Goal: Task Accomplishment & Management: Manage account settings

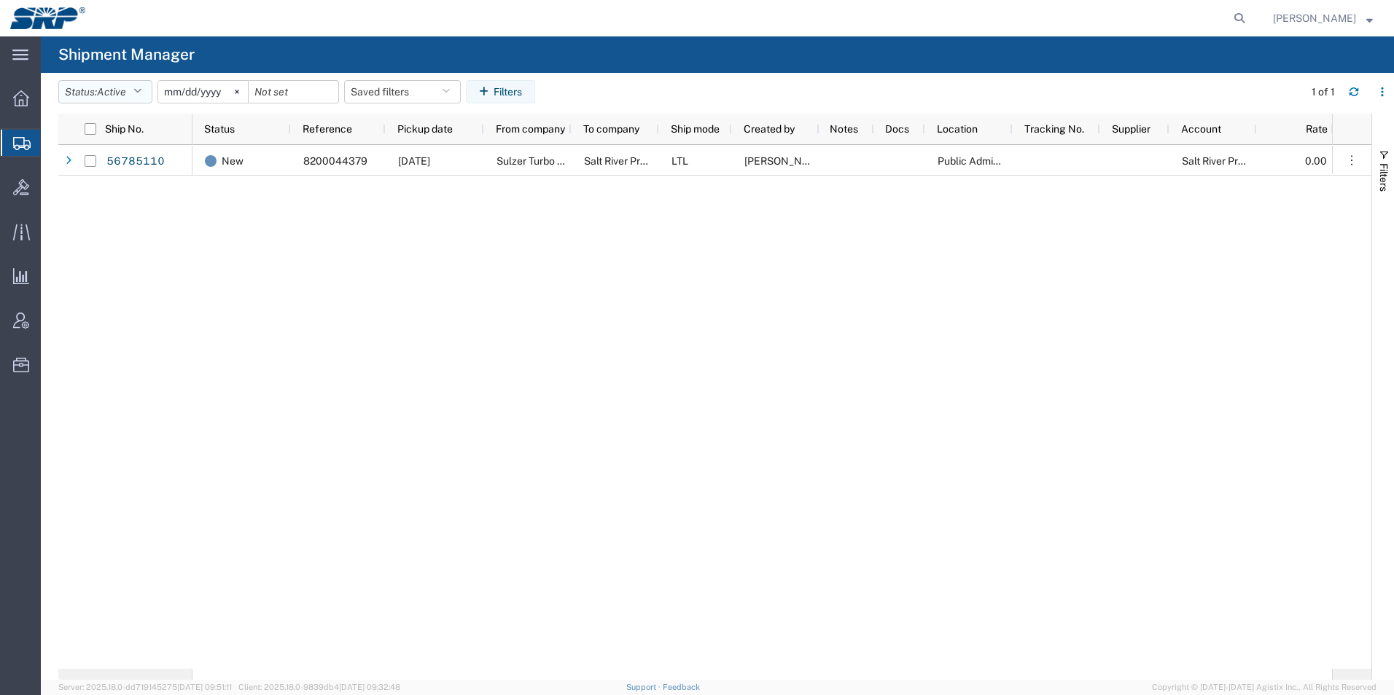
drag, startPoint x: 0, startPoint y: 0, endPoint x: 101, endPoint y: 89, distance: 134.8
click at [101, 89] on button "Status: Active" at bounding box center [105, 91] width 94 height 23
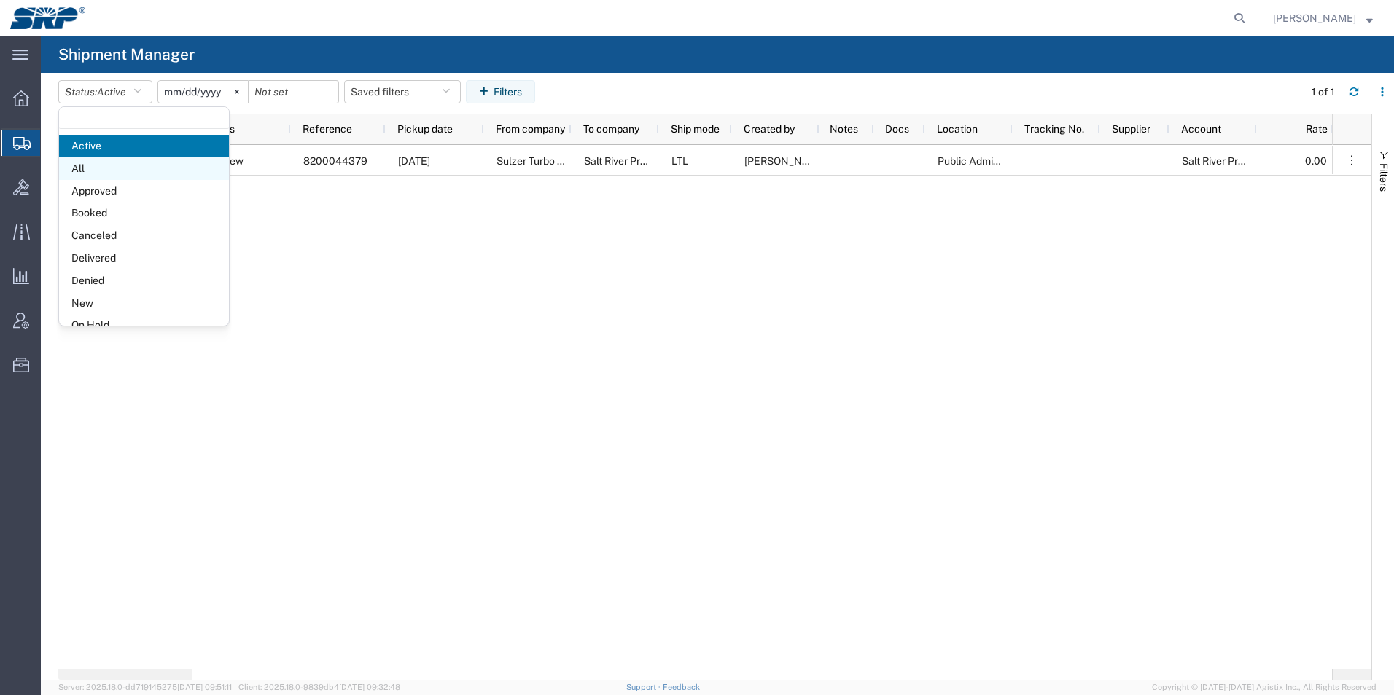
click at [80, 164] on span "All" at bounding box center [144, 168] width 170 height 23
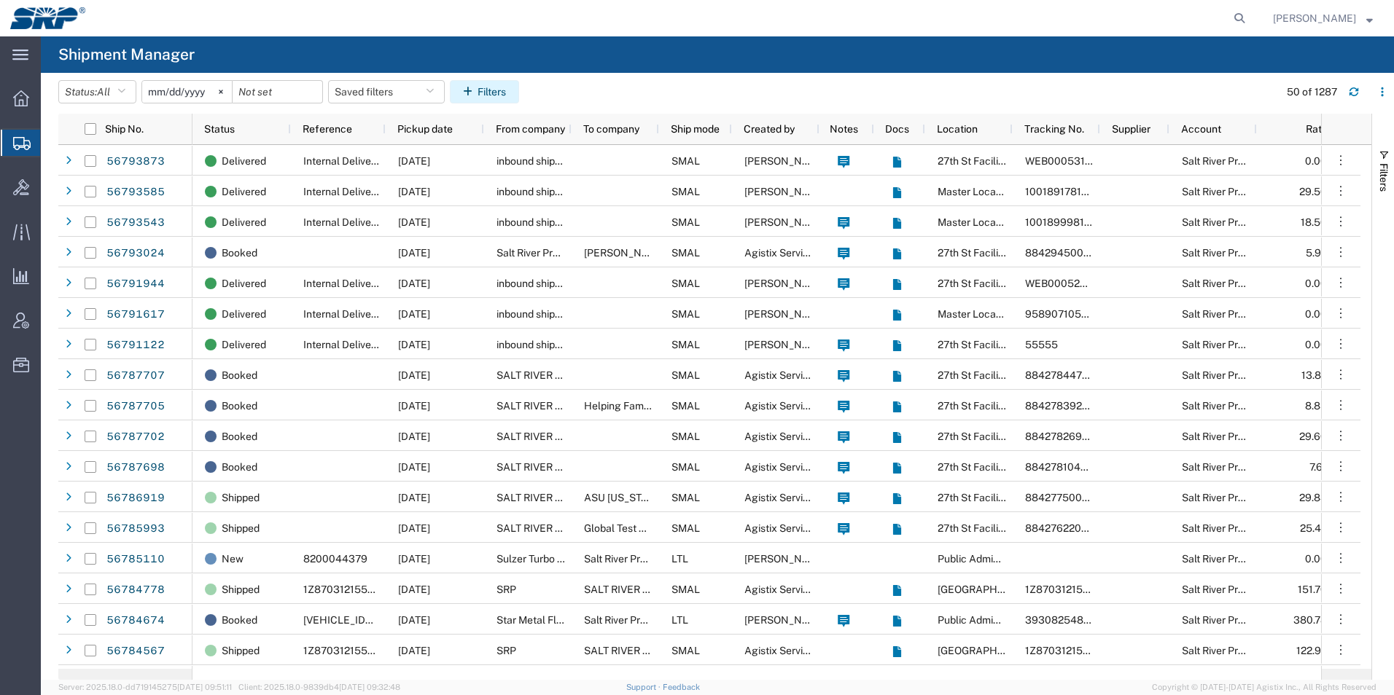
click at [495, 95] on button "Filters" at bounding box center [484, 91] width 69 height 23
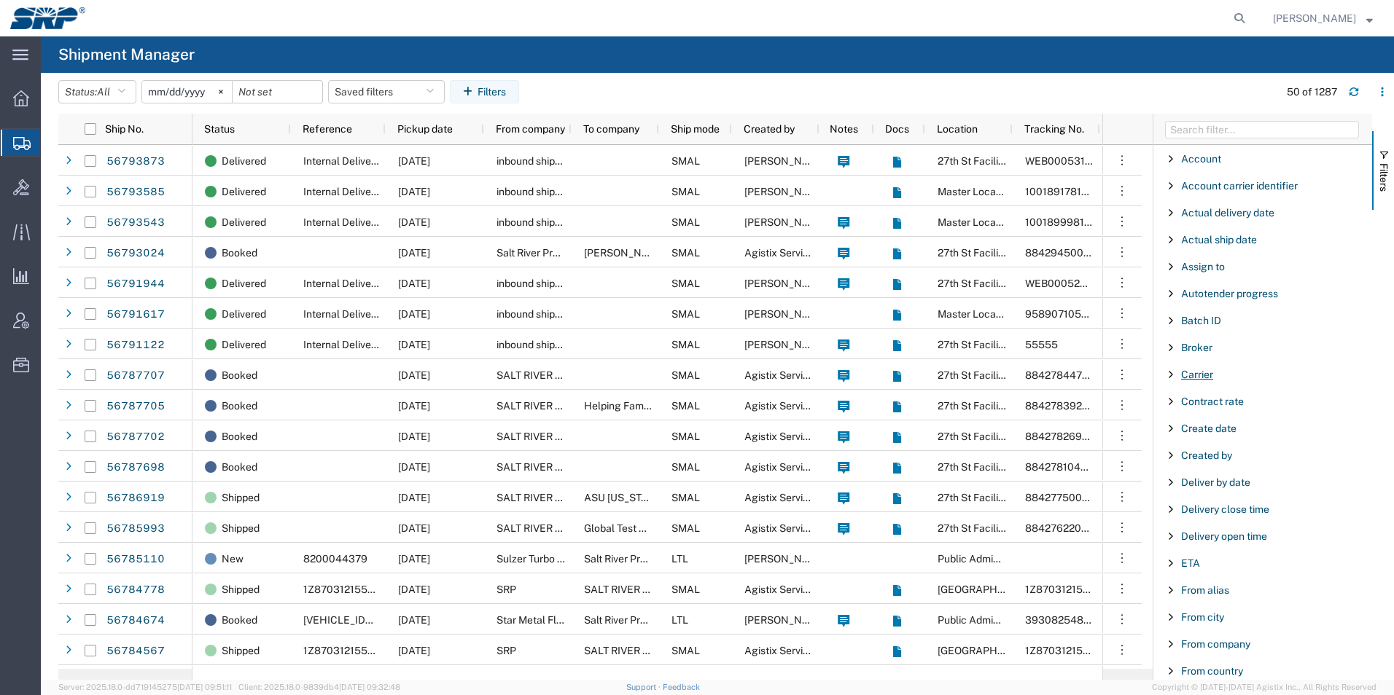
click at [1194, 378] on span "Carrier" at bounding box center [1197, 375] width 32 height 12
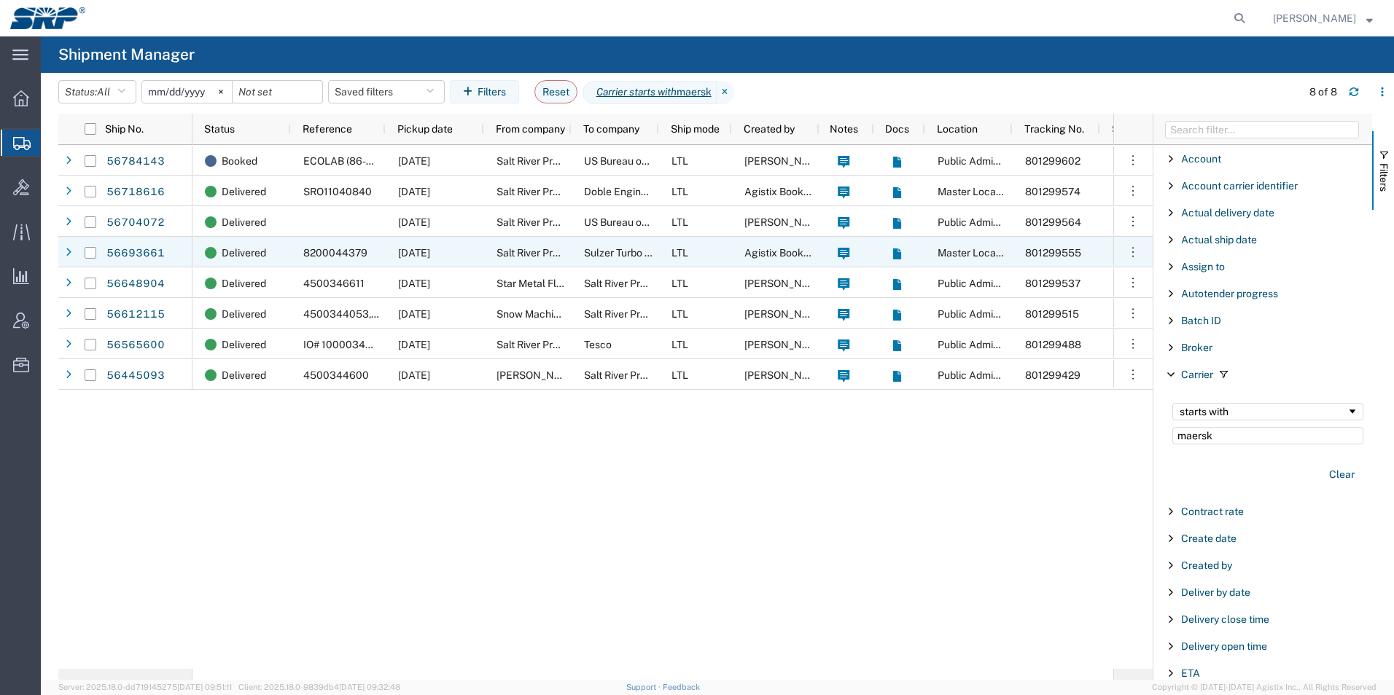
type input "maersk"
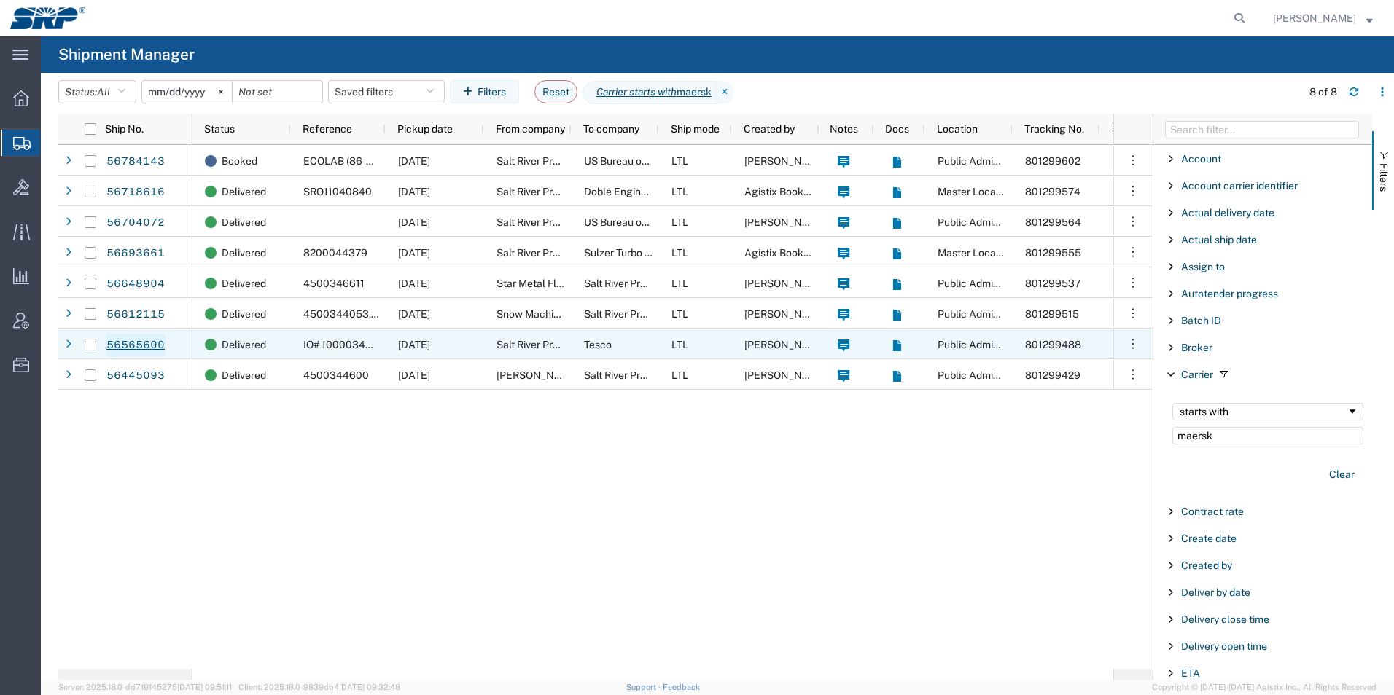
click at [154, 343] on link "56565600" at bounding box center [136, 345] width 60 height 23
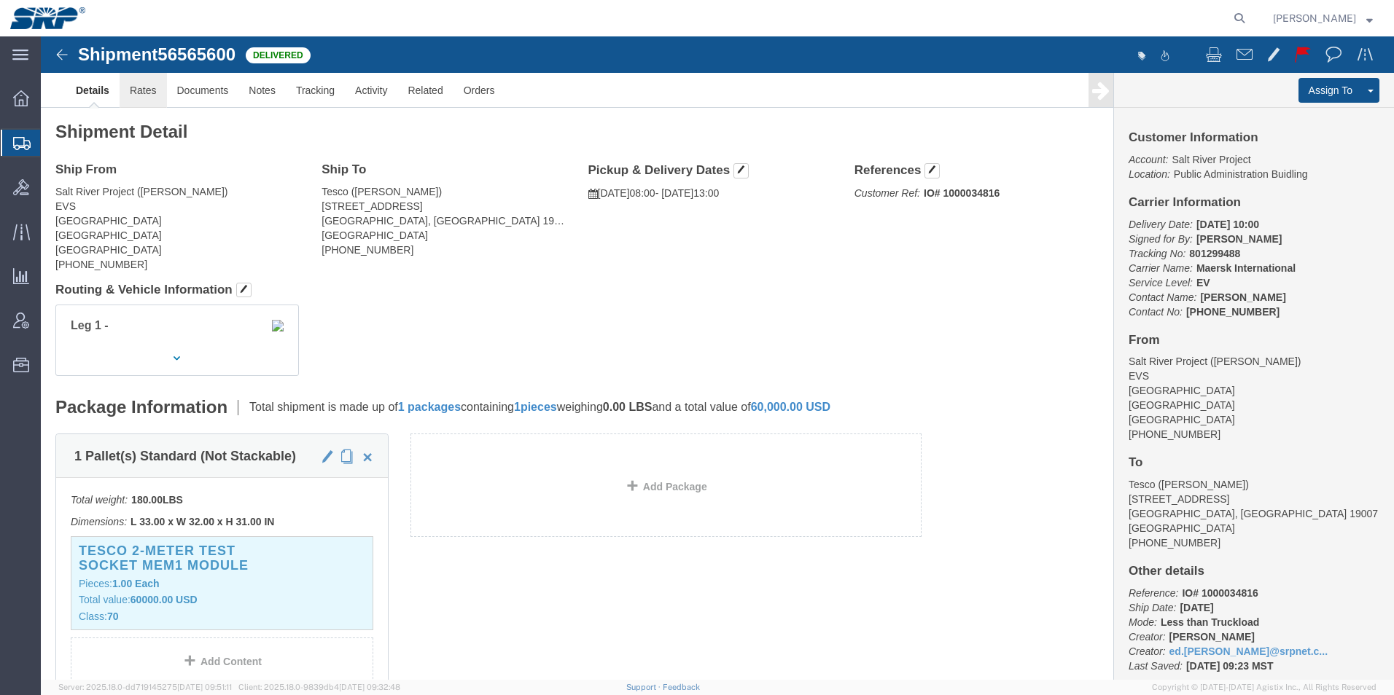
click link "Rates"
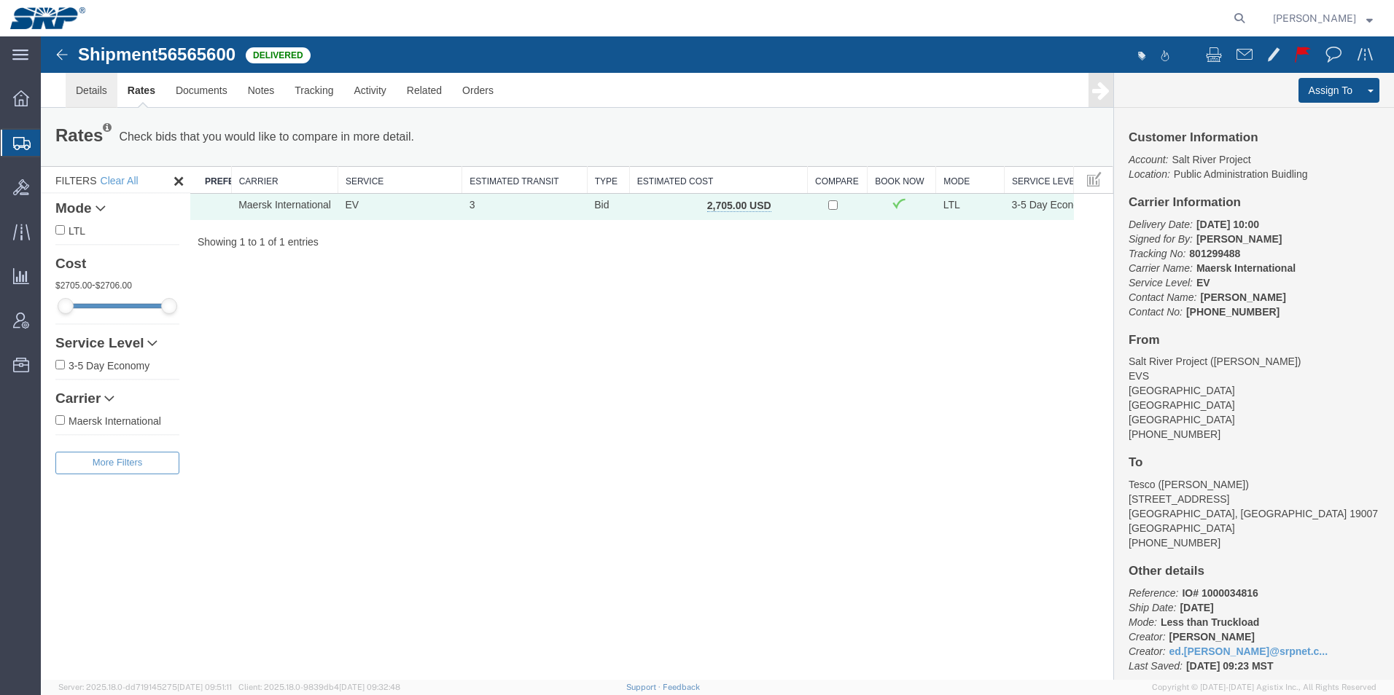
click at [92, 93] on link "Details" at bounding box center [92, 90] width 52 height 35
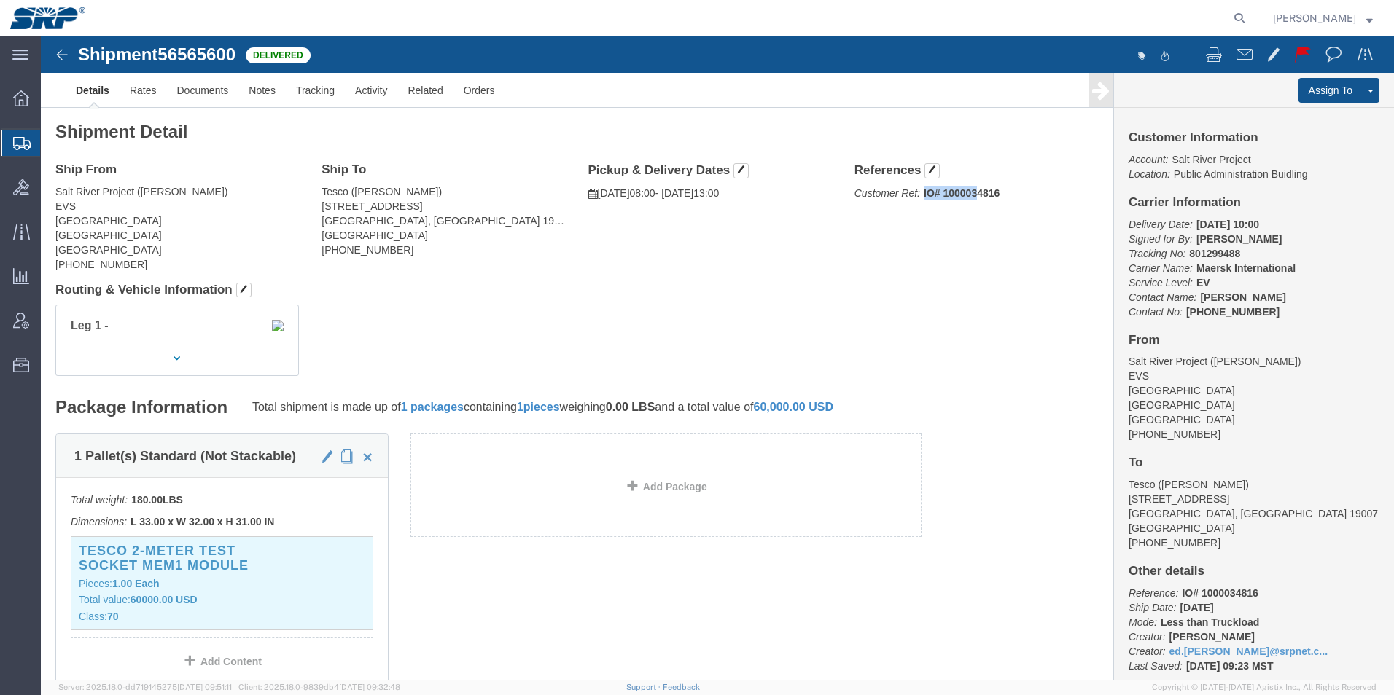
drag, startPoint x: 955, startPoint y: 155, endPoint x: 931, endPoint y: 157, distance: 23.4
click p "Customer Ref: IO# 1000034816"
drag, startPoint x: 931, startPoint y: 157, endPoint x: 942, endPoint y: 157, distance: 11.0
click b "IO# 1000034816"
drag, startPoint x: 952, startPoint y: 156, endPoint x: 897, endPoint y: 156, distance: 54.7
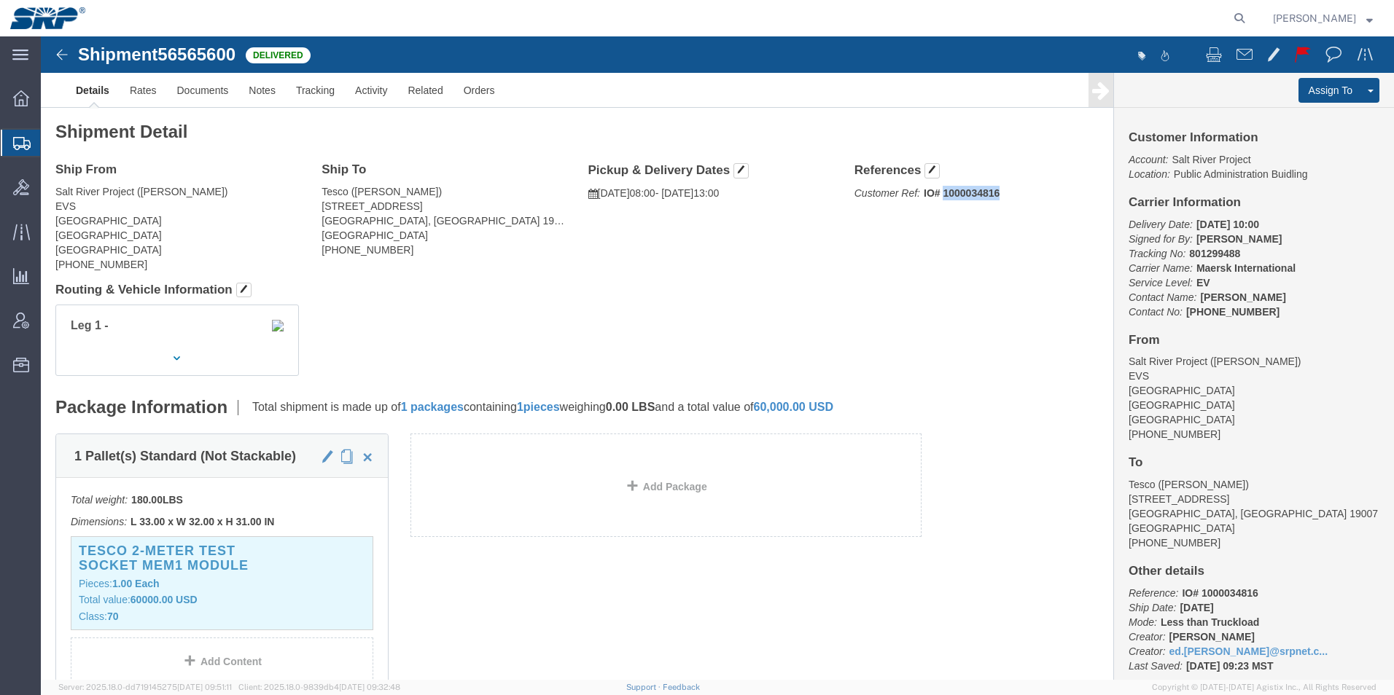
click b "IO# 1000034816"
copy b "1000034816"
drag, startPoint x: 950, startPoint y: 157, endPoint x: 896, endPoint y: 158, distance: 54.7
click b "IO# 1000034816"
copy b "1000034816"
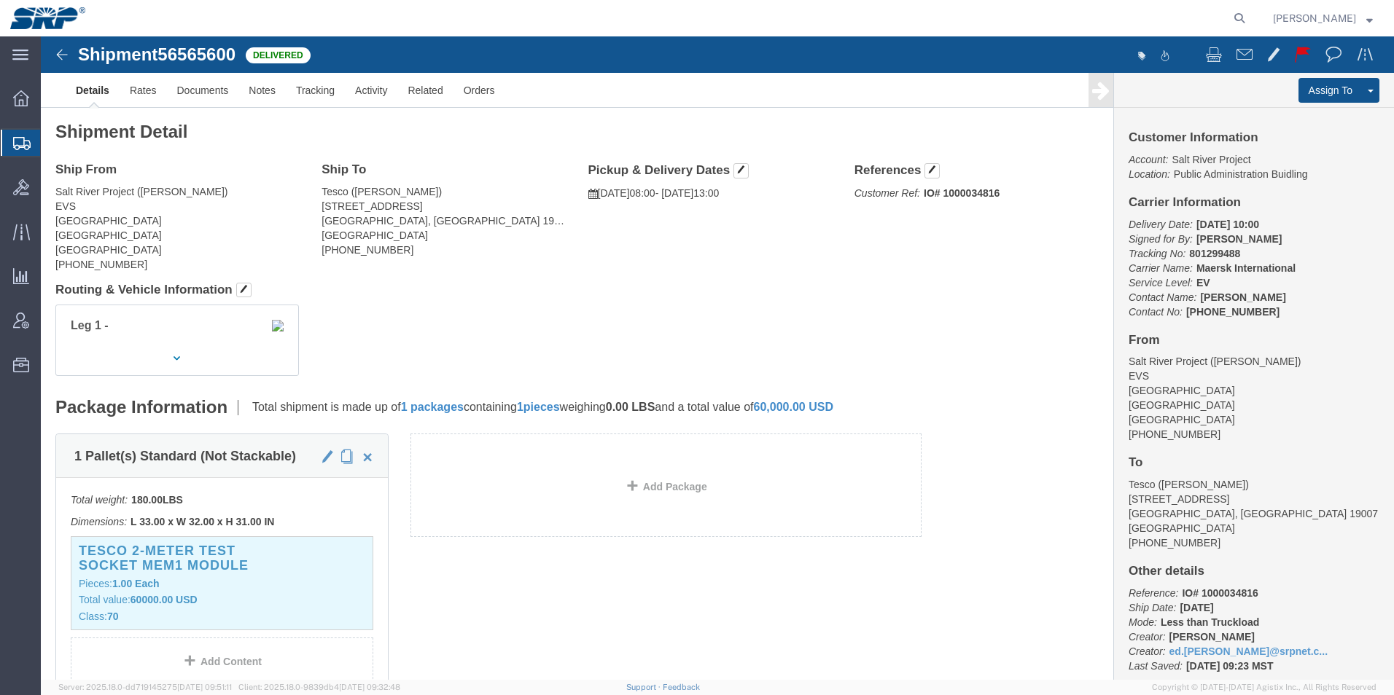
click b "IO# 1000034816"
drag, startPoint x: 950, startPoint y: 157, endPoint x: 897, endPoint y: 160, distance: 54.0
click b "IO# 1000034816"
copy b "1000034816"
drag, startPoint x: 949, startPoint y: 156, endPoint x: 900, endPoint y: 160, distance: 49.0
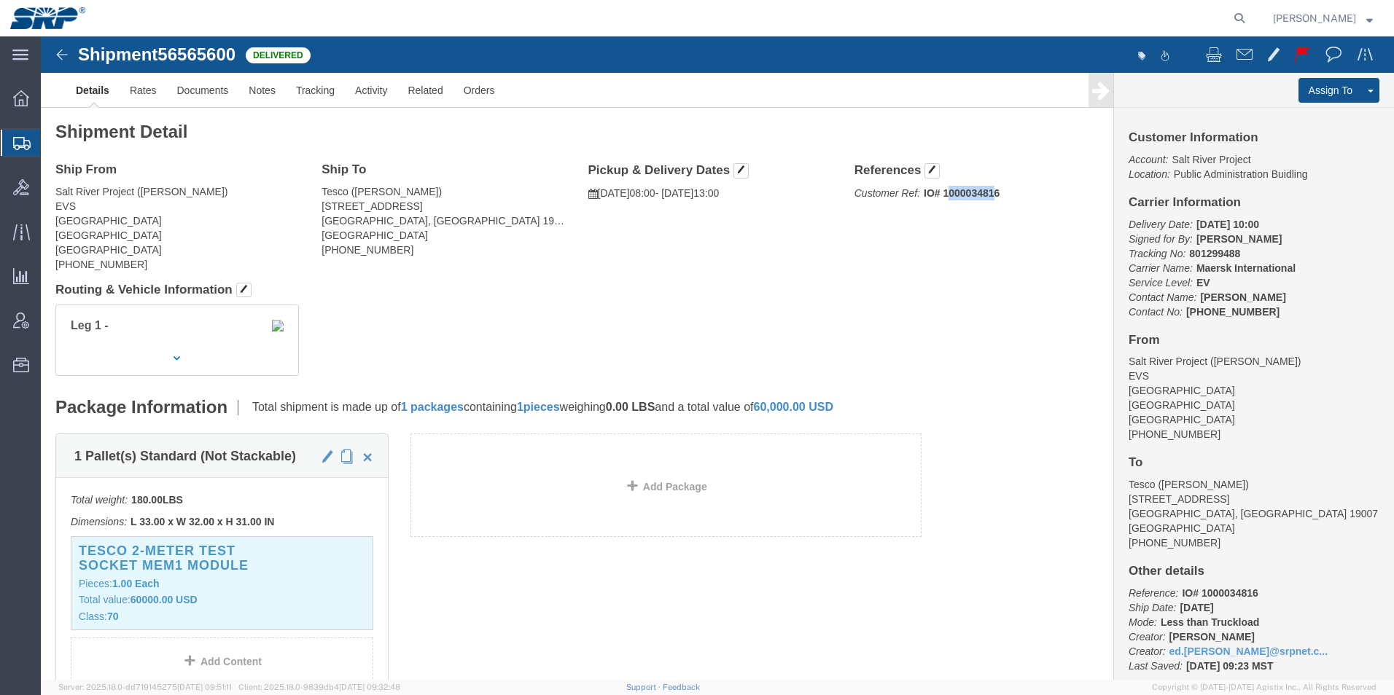
click b "IO# 1000034816"
drag, startPoint x: 900, startPoint y: 160, endPoint x: 950, endPoint y: 156, distance: 50.4
click b "IO# 1000034816"
drag, startPoint x: 950, startPoint y: 155, endPoint x: 897, endPoint y: 150, distance: 53.5
click b "IO# 1000034816"
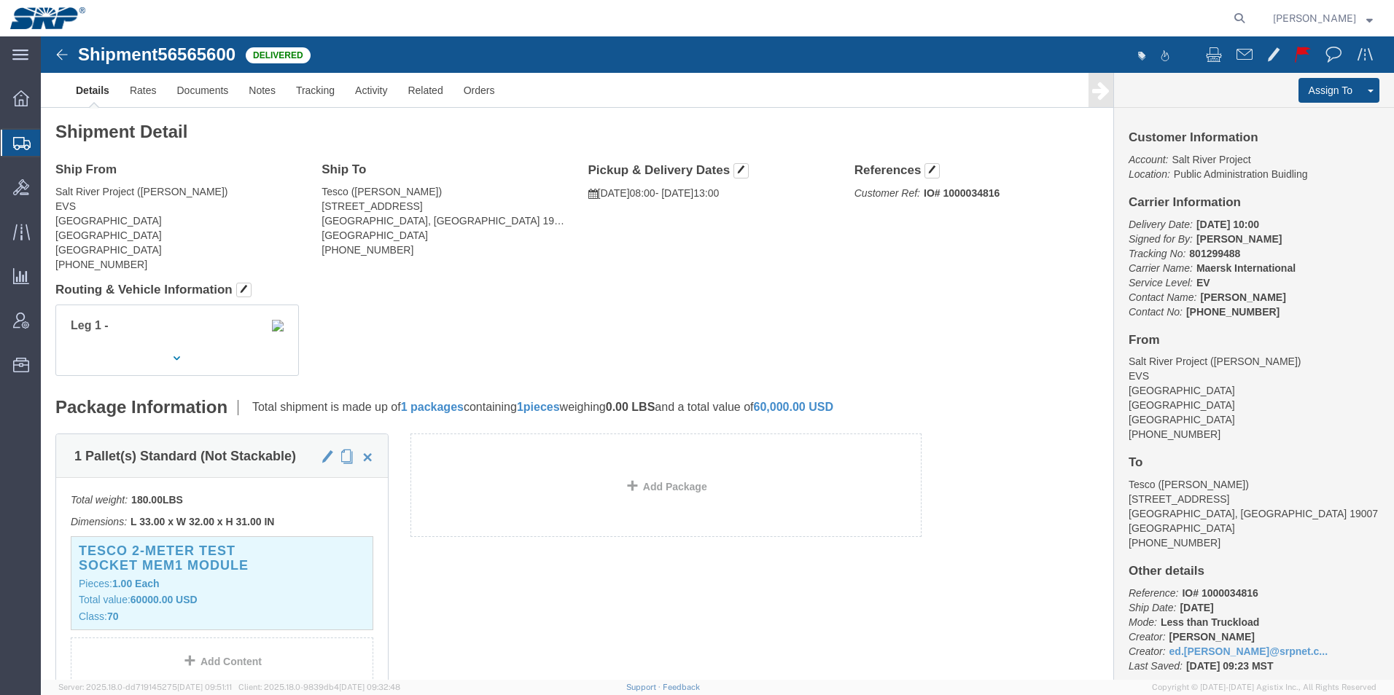
click b "IO# 1000034816"
drag, startPoint x: 953, startPoint y: 155, endPoint x: 914, endPoint y: 155, distance: 38.6
click p "Customer Ref: IO# 1000034816"
drag, startPoint x: 949, startPoint y: 157, endPoint x: 927, endPoint y: 155, distance: 21.9
click b "IO# 1000034816"
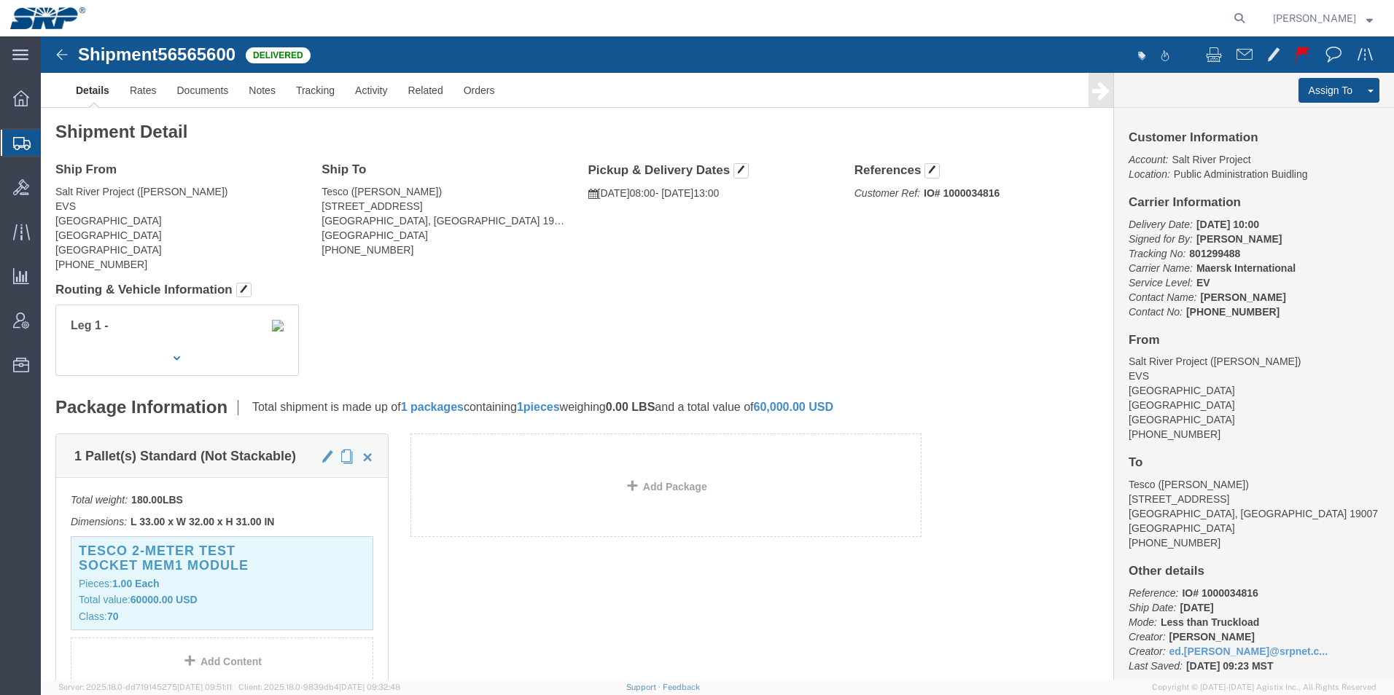
drag, startPoint x: 928, startPoint y: 155, endPoint x: 957, endPoint y: 155, distance: 29.2
click p "Customer Ref: IO# 1000034816"
drag, startPoint x: 957, startPoint y: 155, endPoint x: 934, endPoint y: 155, distance: 23.3
click p "Customer Ref: IO# 1000034816"
copy div "1000034816 Edit References Select Account Type Activity ID Airline Appointment …"
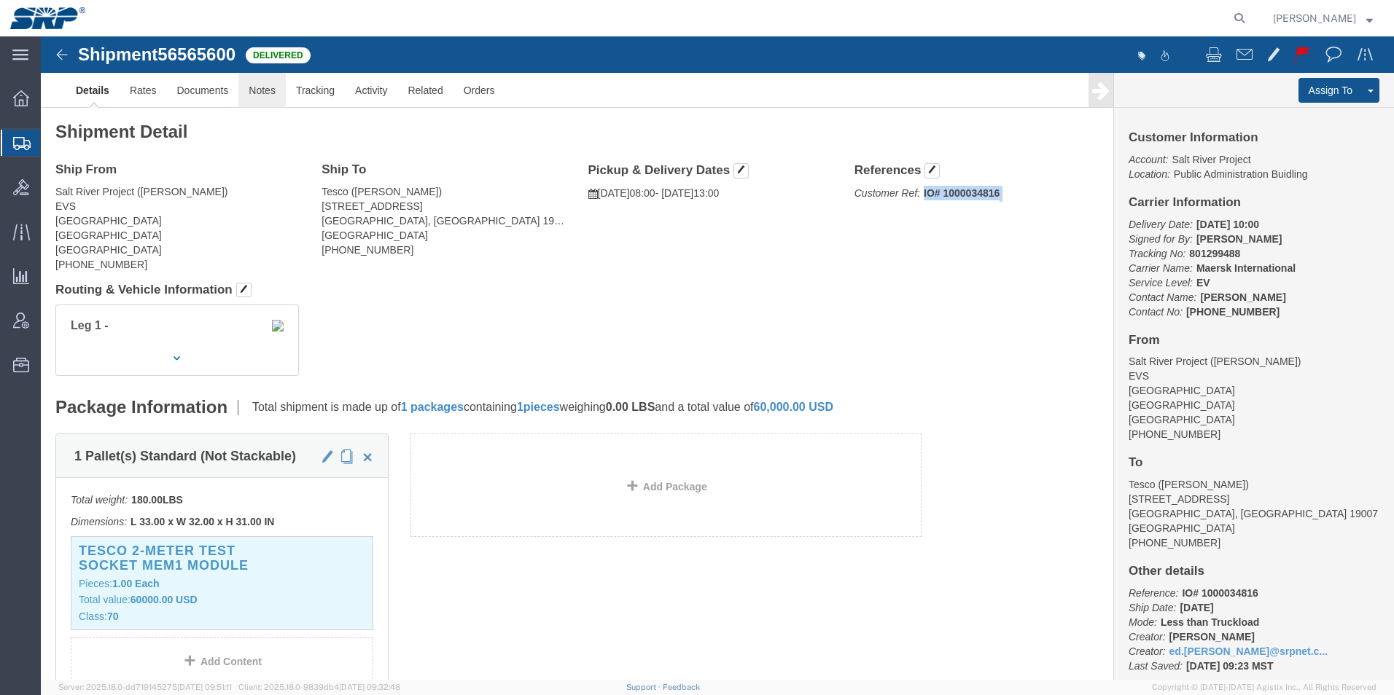
click link "Notes"
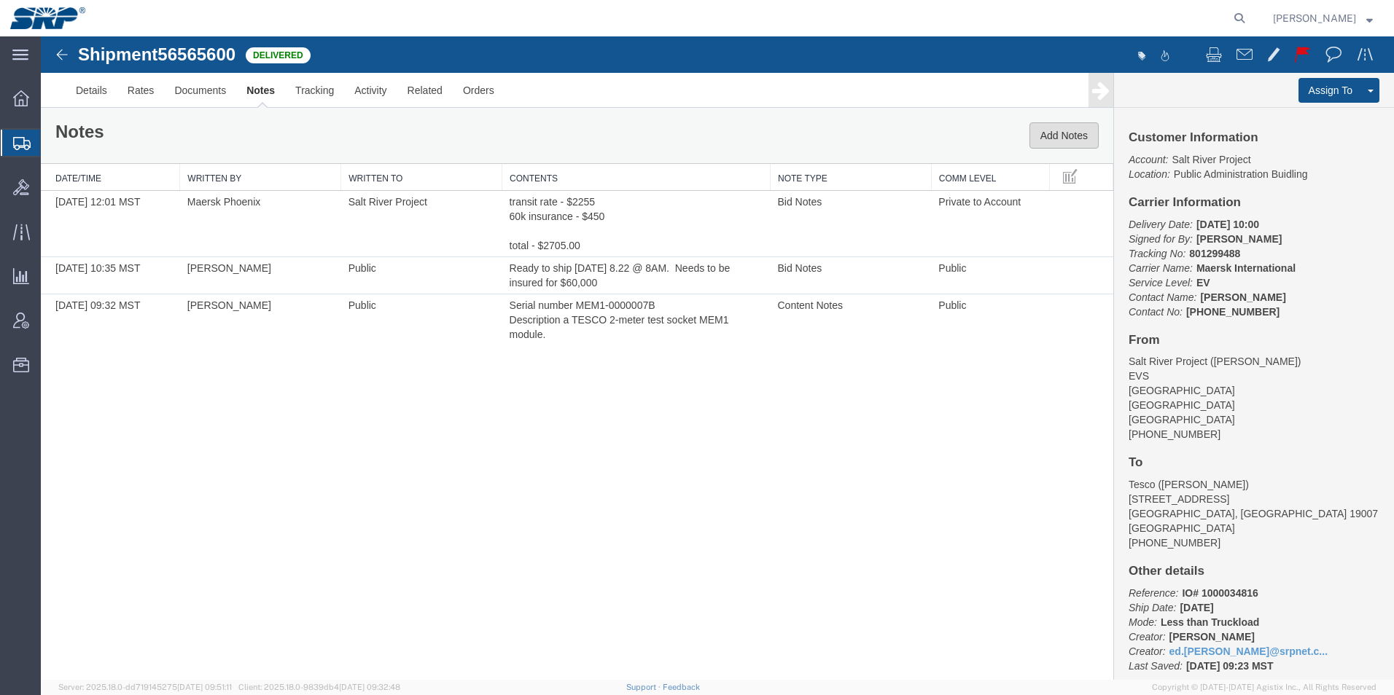
click at [1068, 137] on button "Add Notes" at bounding box center [1063, 135] width 69 height 26
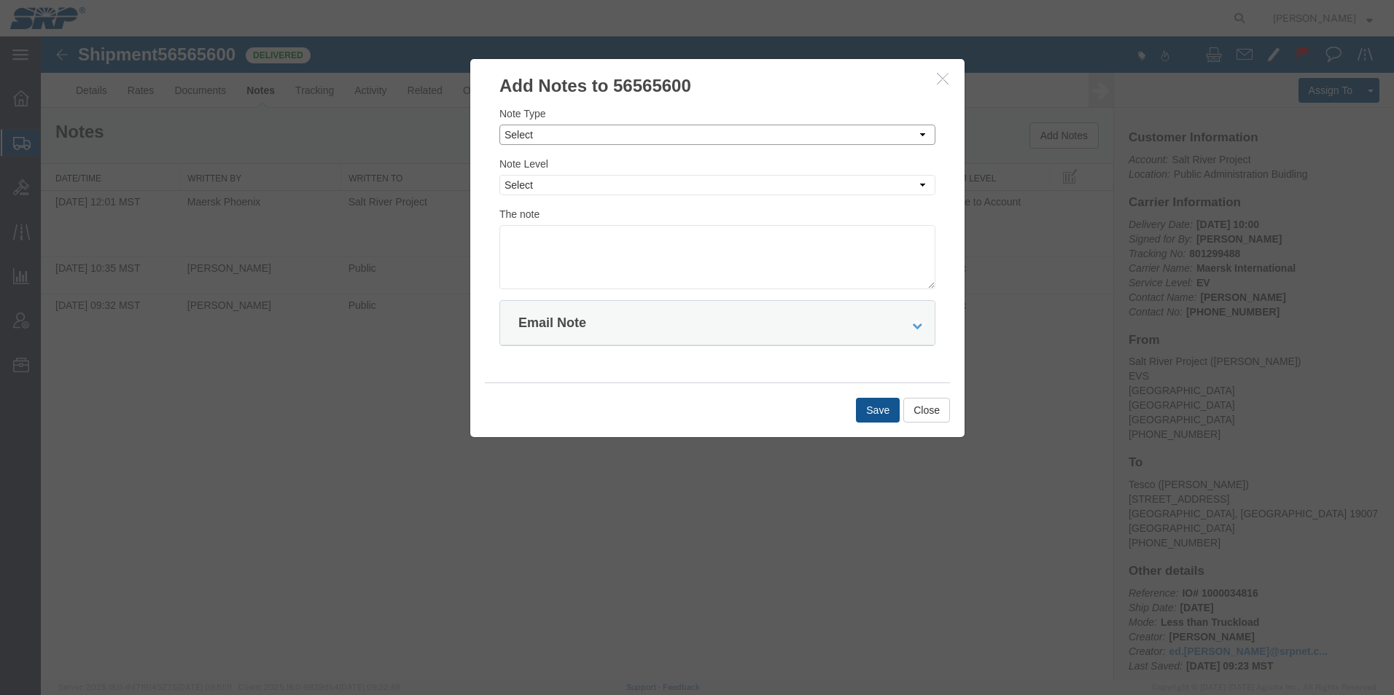
click at [562, 138] on select "Select Approval Bid Notes Carrier Change Notes Claim Notes Content Hazmat Notes…" at bounding box center [717, 135] width 436 height 20
select select "APPROVAL"
click at [499, 125] on select "Select Approval Bid Notes Carrier Change Notes Claim Notes Content Hazmat Notes…" at bounding box center [717, 135] width 436 height 20
click at [532, 188] on select "Select Private to Account Private to Vendor Public" at bounding box center [717, 185] width 436 height 20
select select "PRIVATE_TO_ACCOUNT"
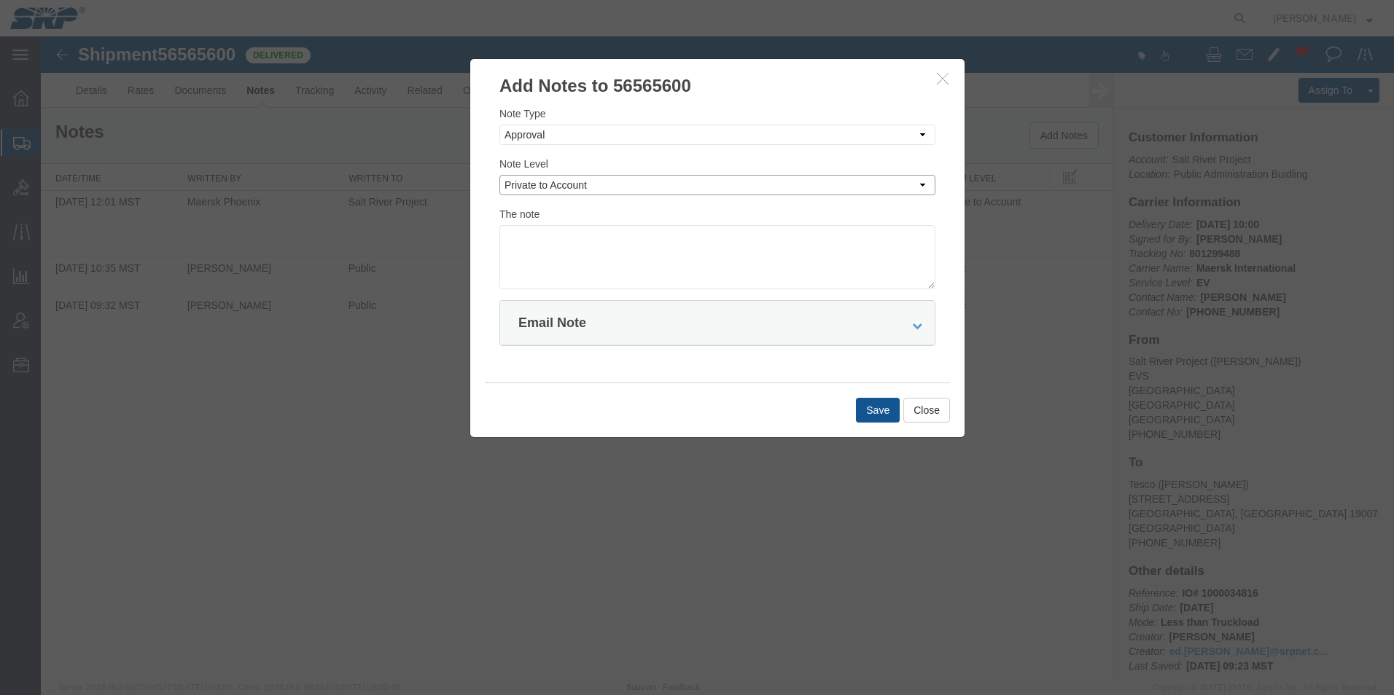
click at [499, 175] on select "Select Private to Account Private to Vendor Public" at bounding box center [717, 185] width 436 height 20
click at [544, 243] on textarea at bounding box center [717, 257] width 436 height 64
type textarea "801299488 $2705"
click at [862, 405] on button "Save" at bounding box center [878, 410] width 44 height 25
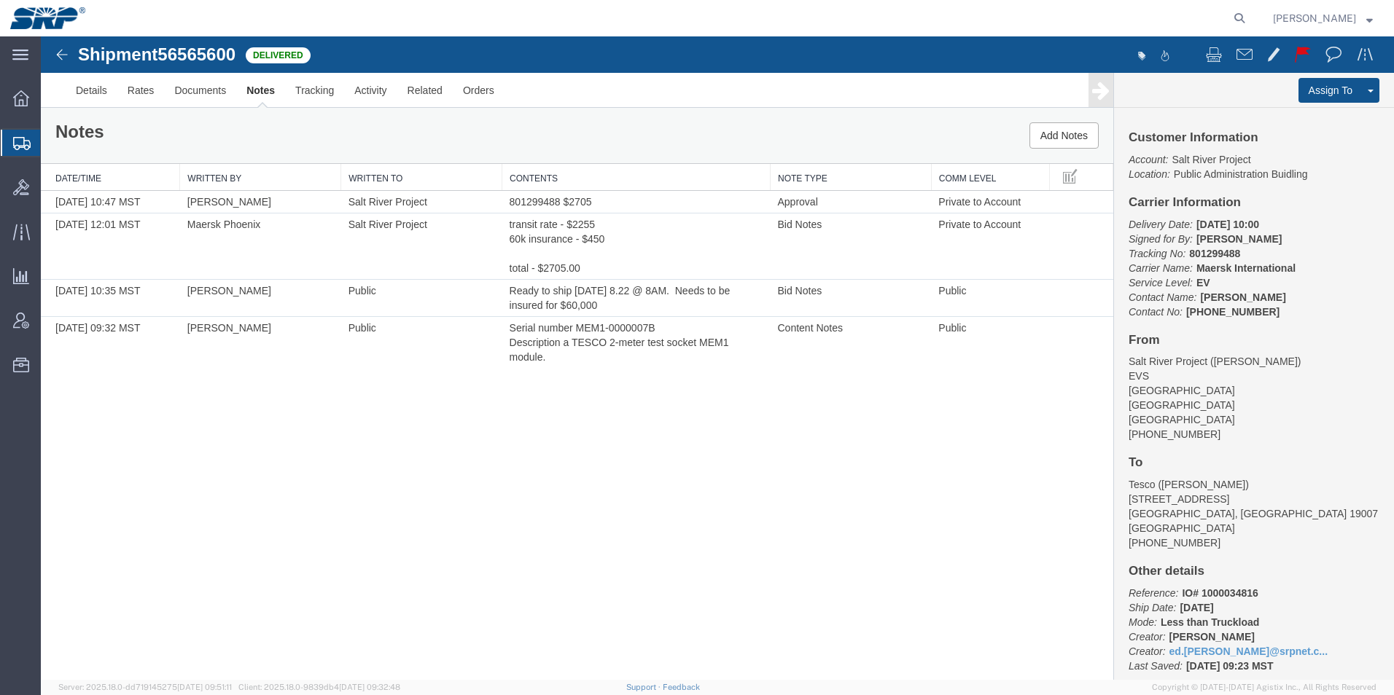
click at [66, 55] on img at bounding box center [61, 54] width 17 height 17
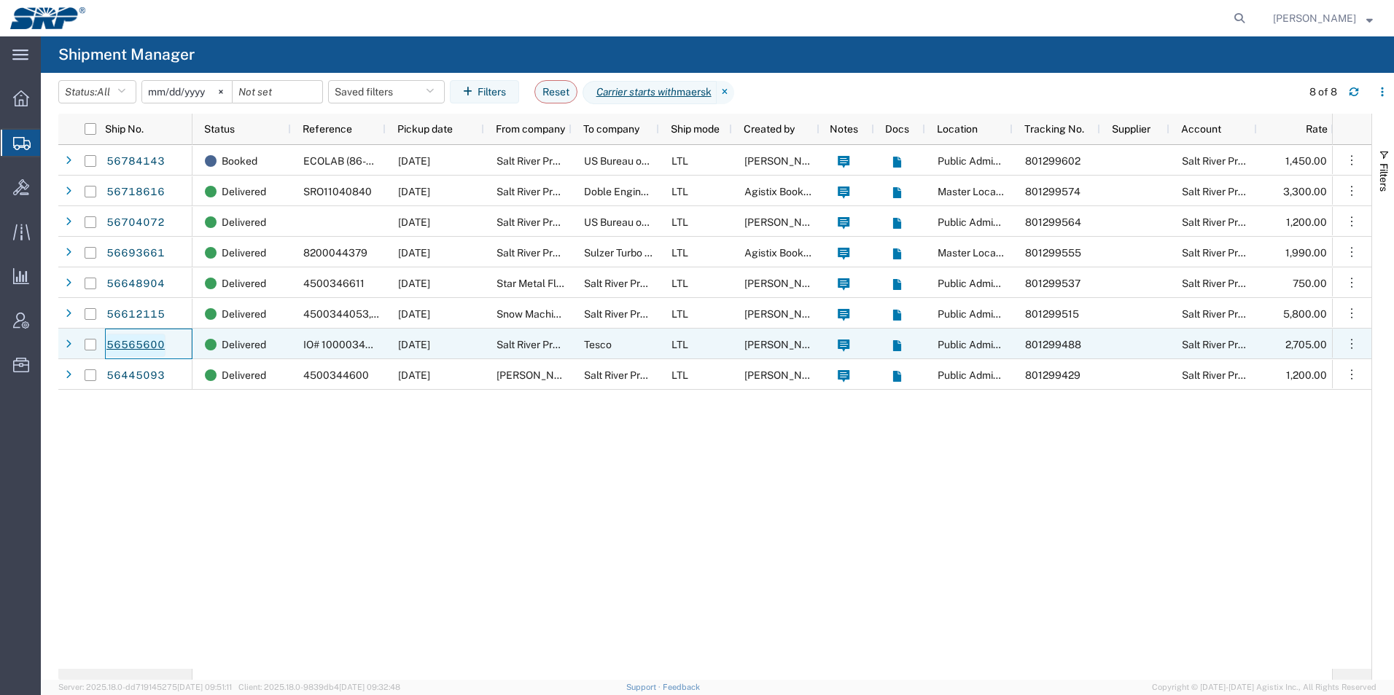
click at [136, 342] on link "56565600" at bounding box center [136, 345] width 60 height 23
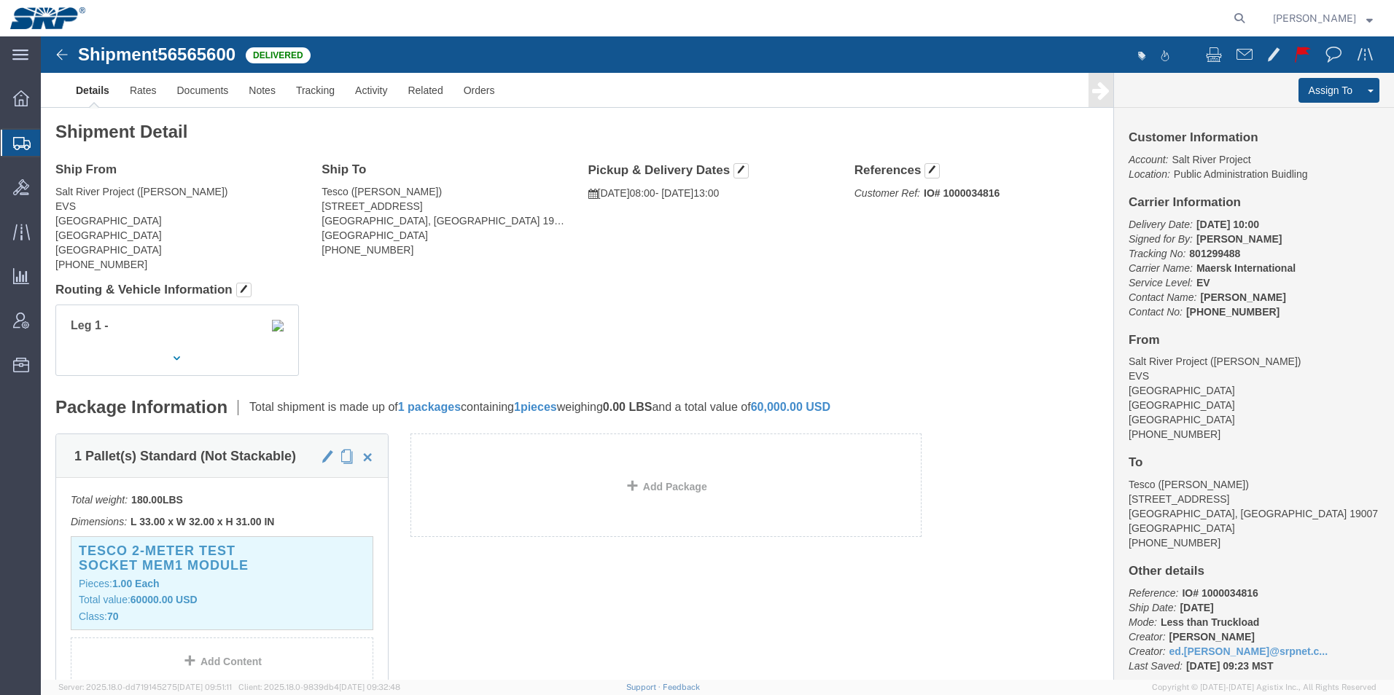
click img
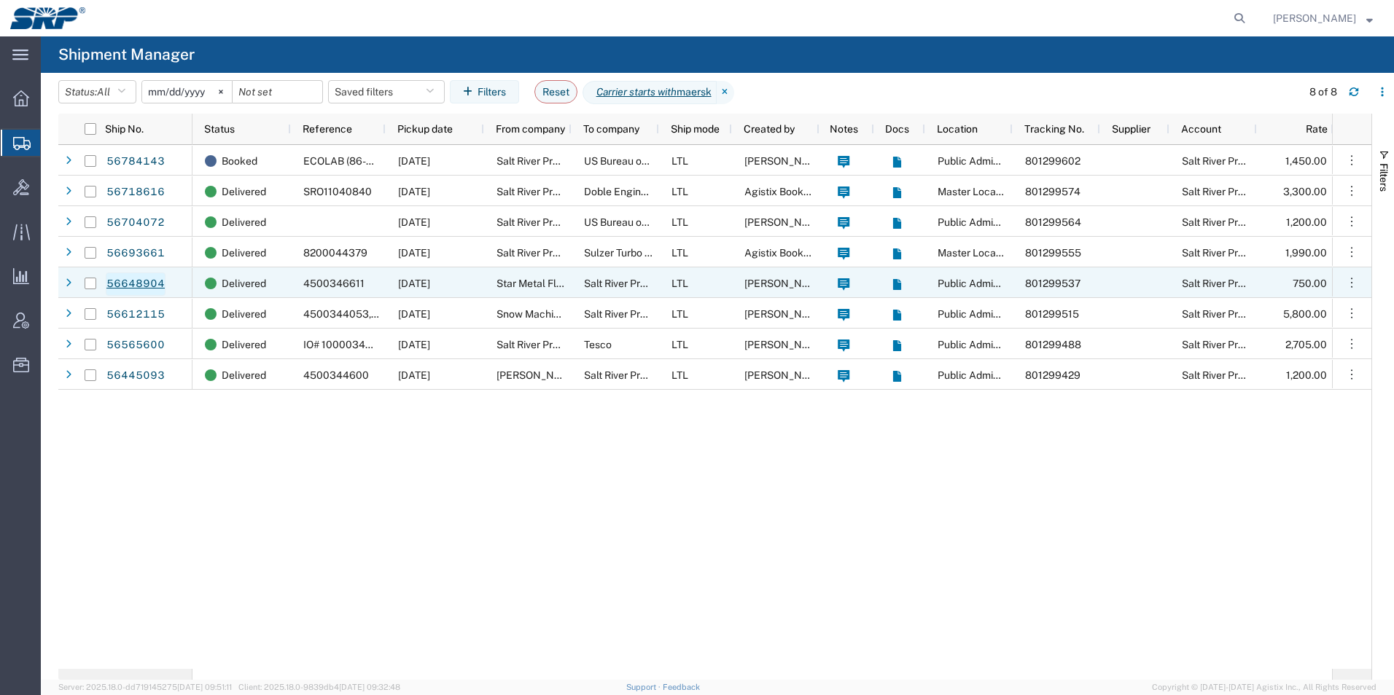
click at [143, 286] on link "56648904" at bounding box center [136, 284] width 60 height 23
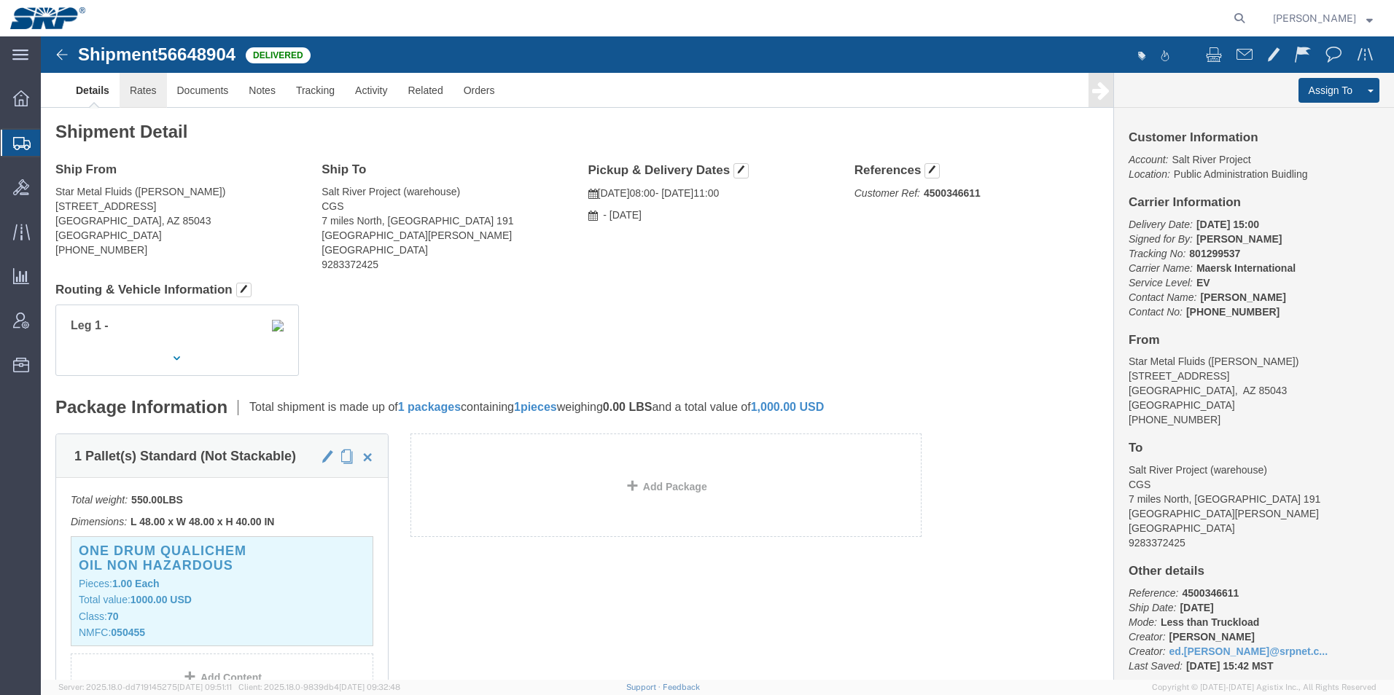
click link "Rates"
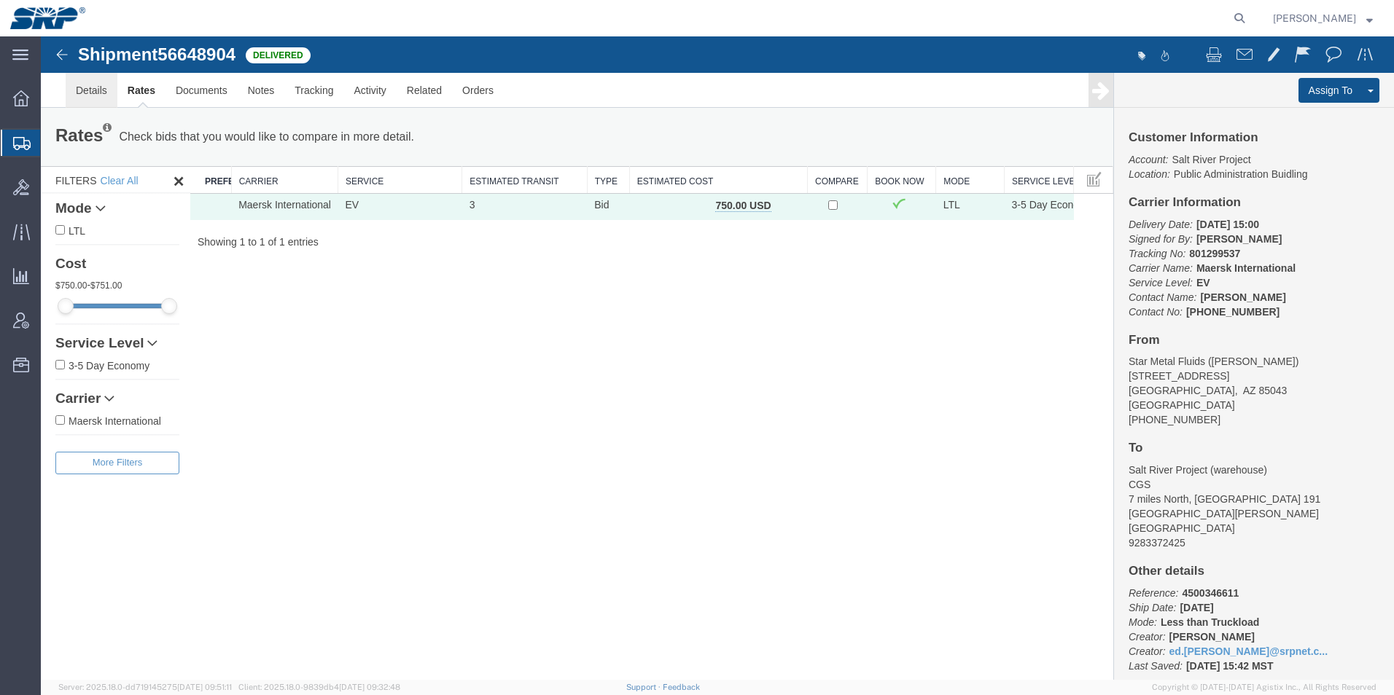
click at [97, 96] on link "Details" at bounding box center [92, 90] width 52 height 35
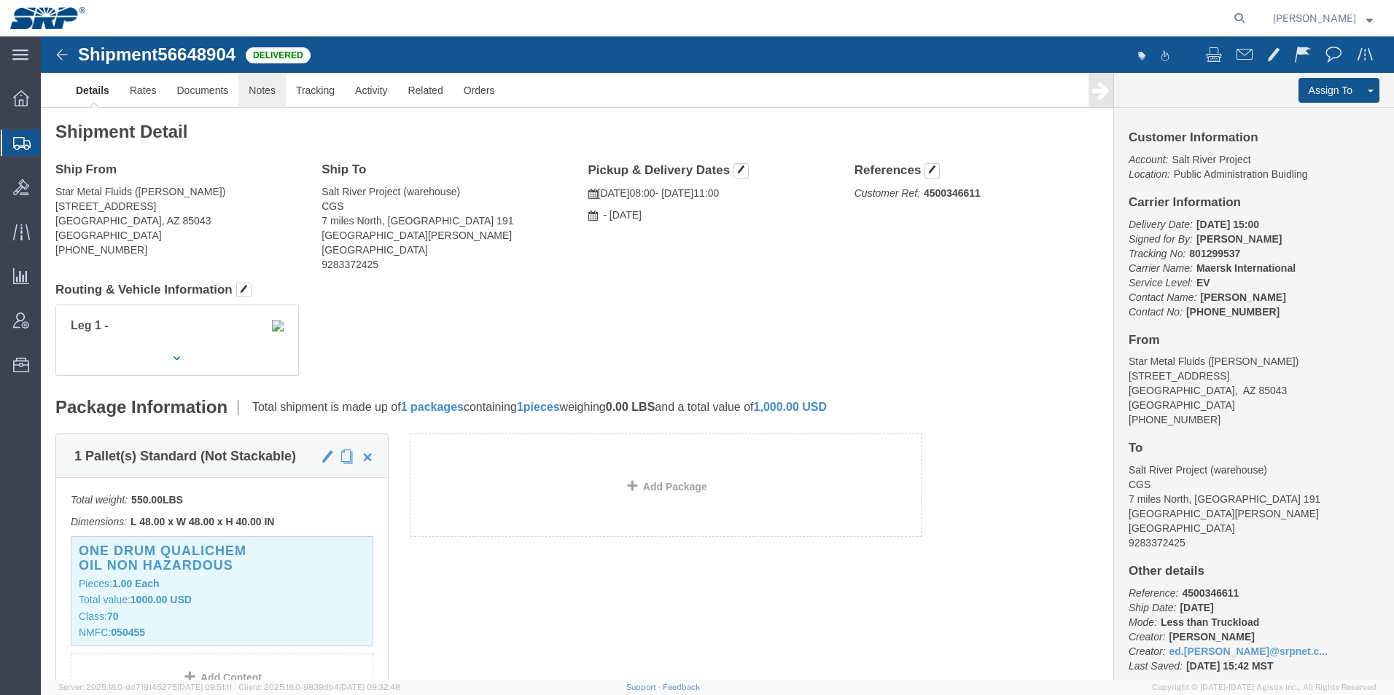
click link "Notes"
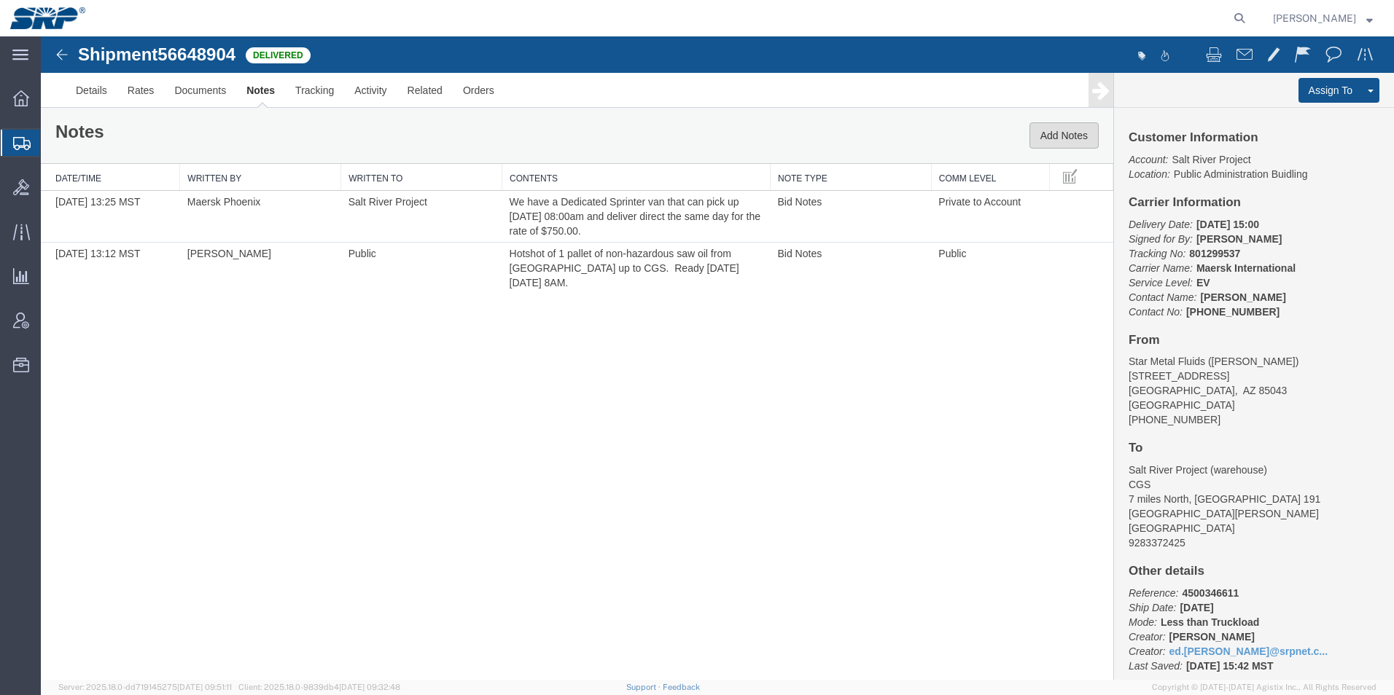
click at [1069, 132] on button "Add Notes" at bounding box center [1063, 135] width 69 height 26
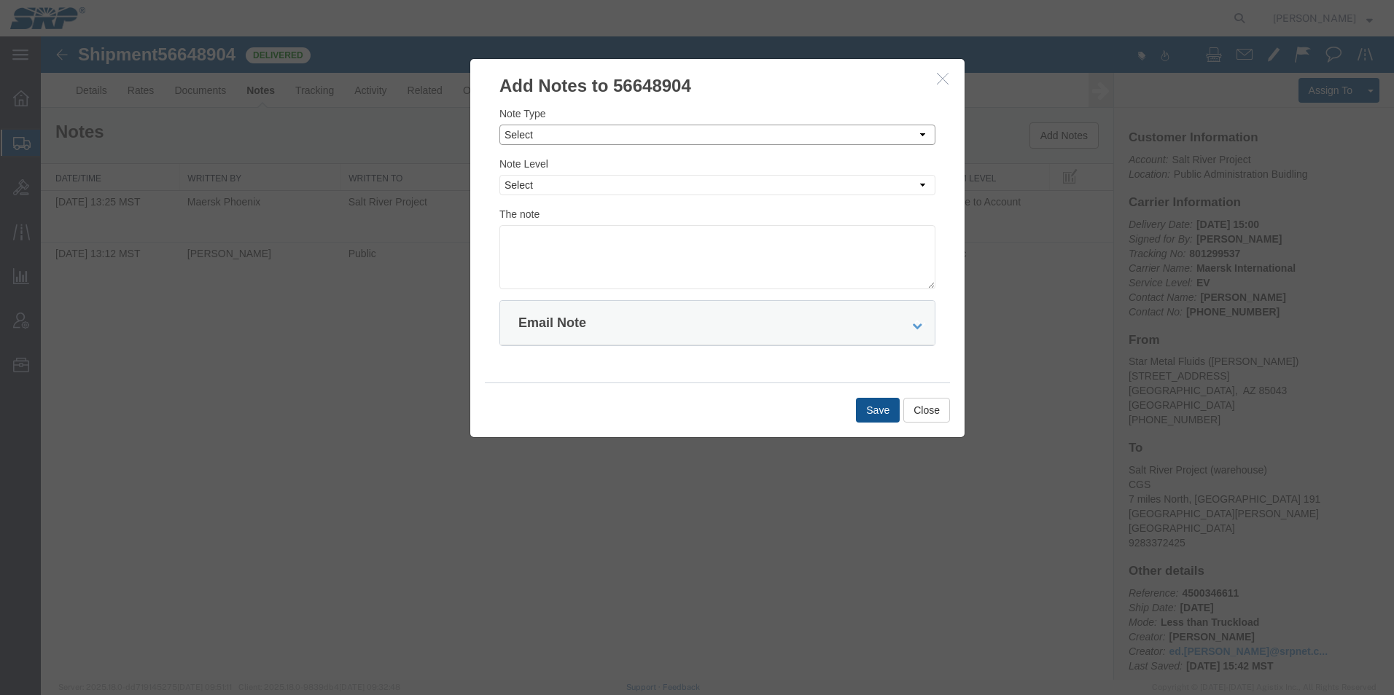
click at [651, 138] on select "Select Approval Bid Notes Carrier Change Notes Claim Notes Content Hazmat Notes…" at bounding box center [717, 135] width 436 height 20
select select "APPROVAL"
click at [499, 125] on select "Select Approval Bid Notes Carrier Change Notes Claim Notes Content Hazmat Notes…" at bounding box center [717, 135] width 436 height 20
click at [592, 192] on select "Select Private to Account Private to Vendor Public" at bounding box center [717, 185] width 436 height 20
select select "PRIVATE_TO_ACCOUNT"
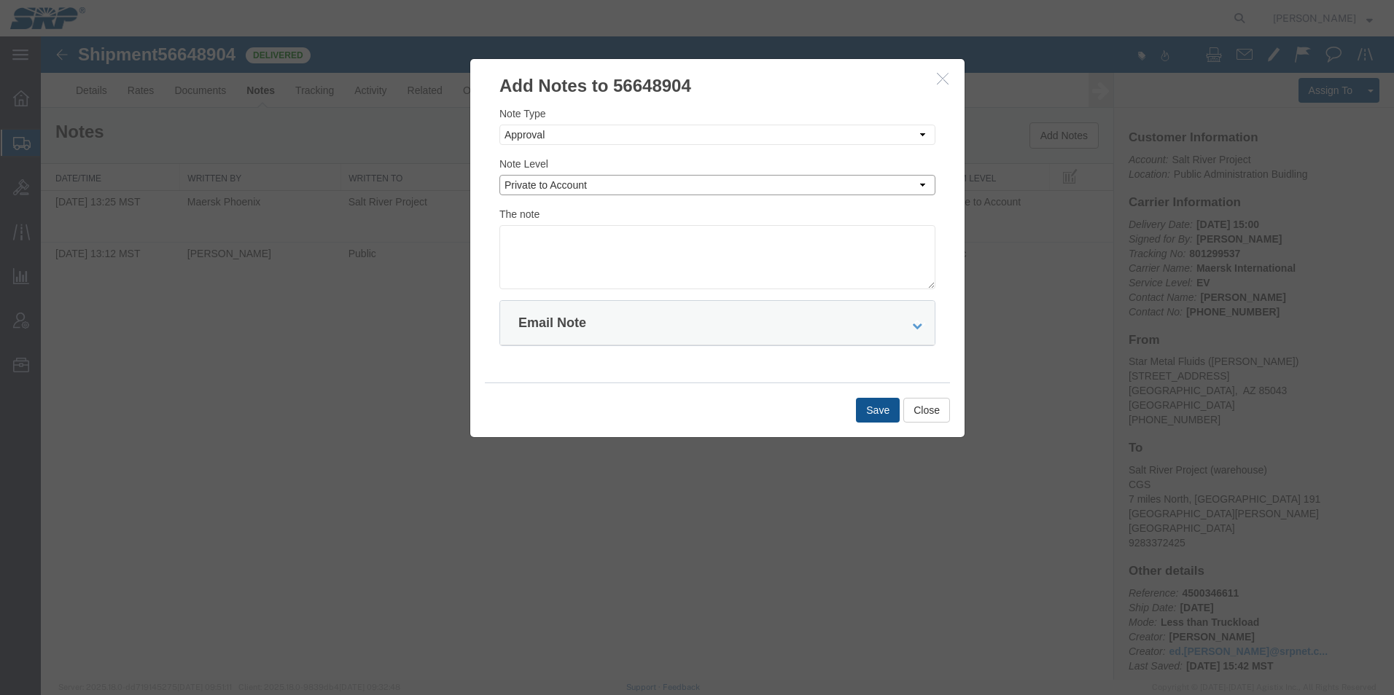
click at [499, 175] on select "Select Private to Account Private to Vendor Public" at bounding box center [717, 185] width 436 height 20
click at [576, 235] on textarea at bounding box center [717, 257] width 436 height 64
type textarea "801299537 $750"
click at [889, 411] on button "Save" at bounding box center [878, 410] width 44 height 25
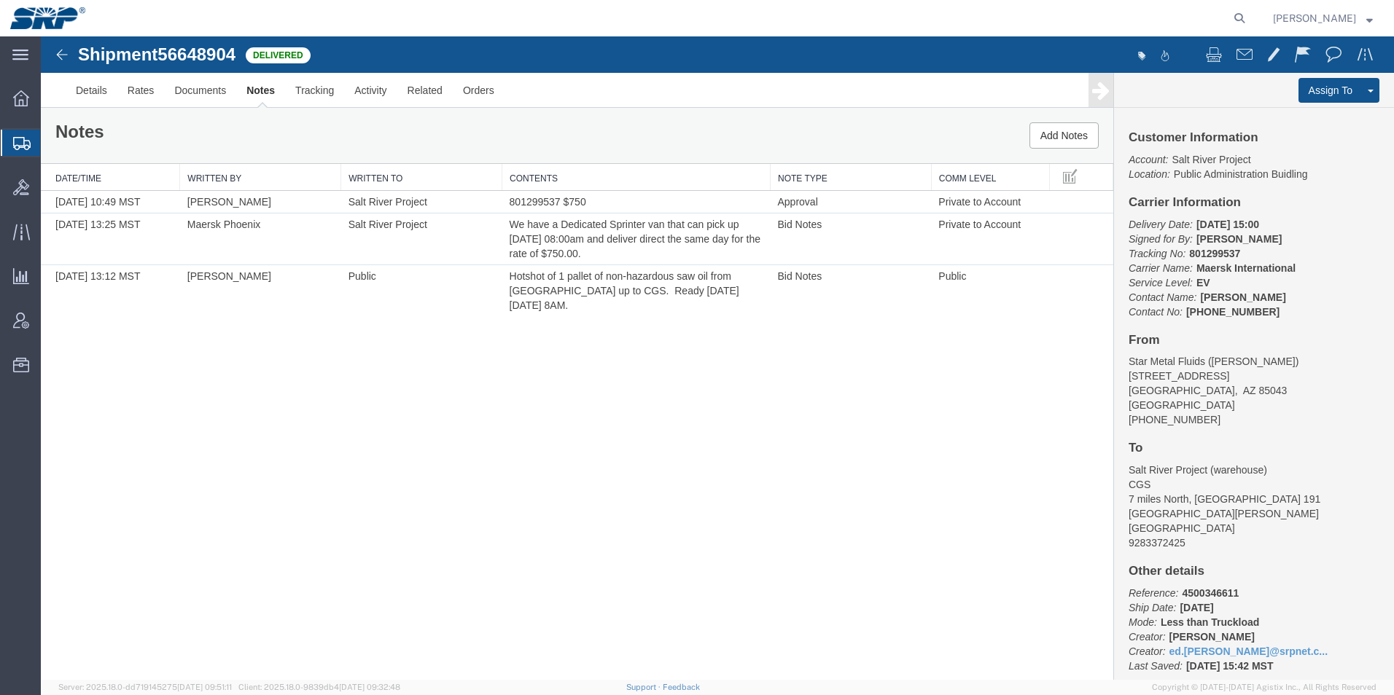
click at [56, 56] on img at bounding box center [61, 54] width 17 height 17
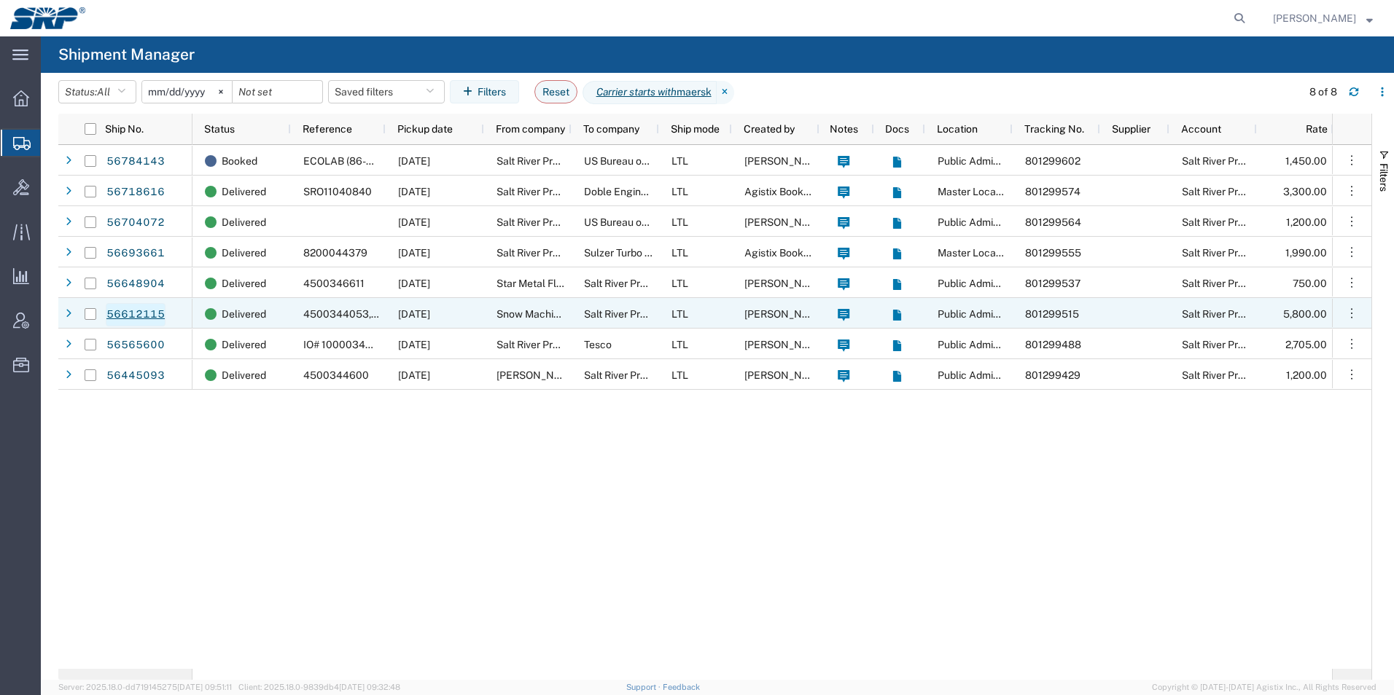
click at [151, 317] on link "56612115" at bounding box center [136, 314] width 60 height 23
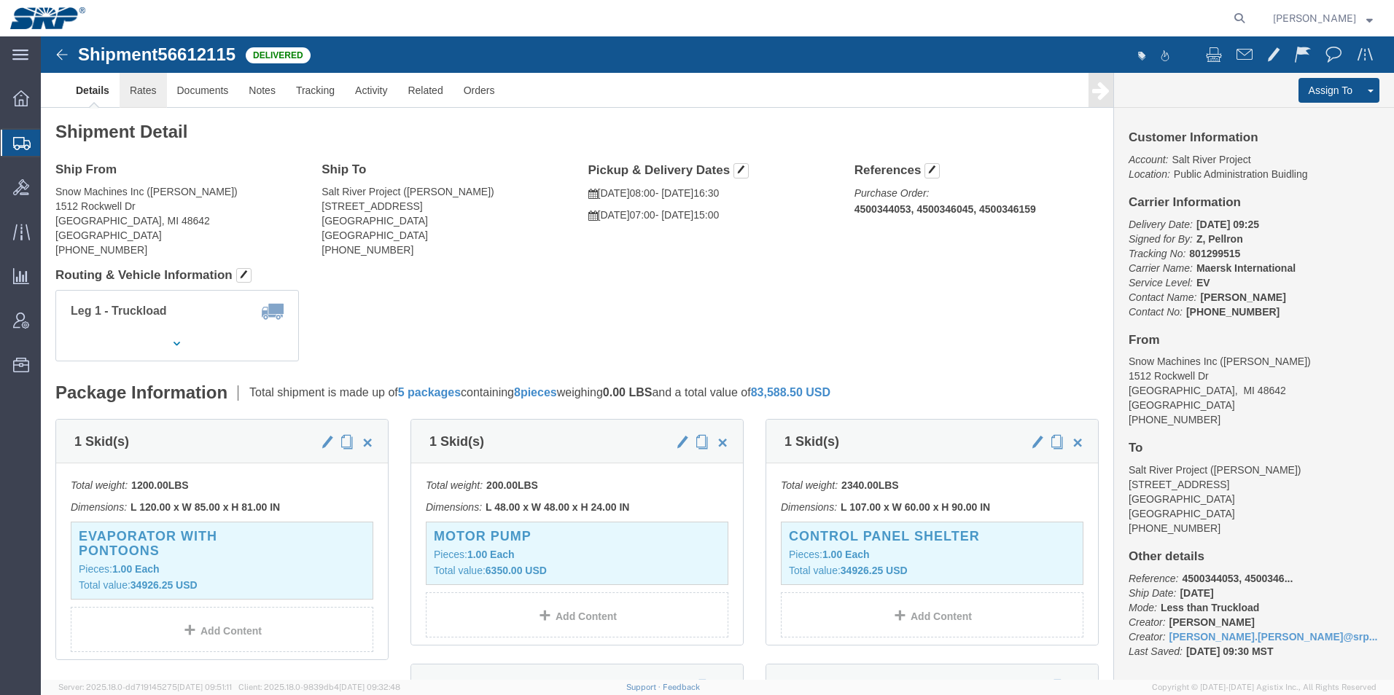
click link "Rates"
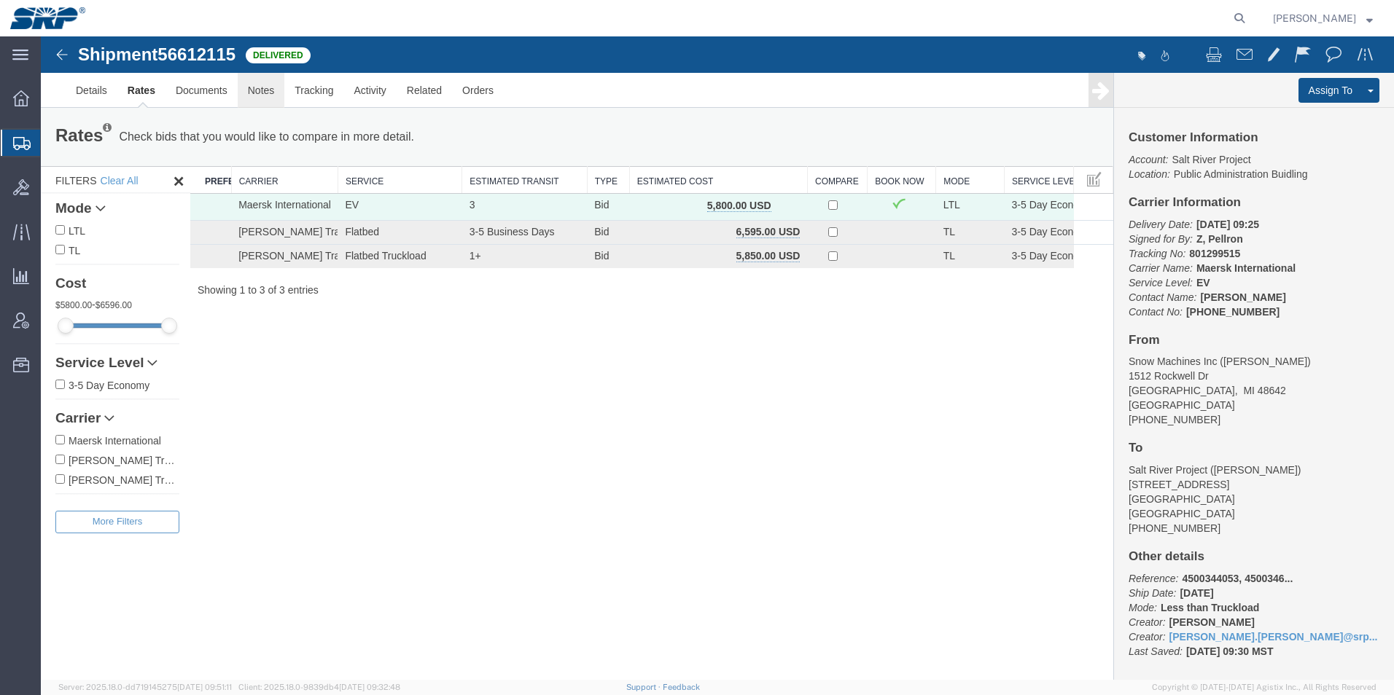
click at [254, 82] on link "Notes" at bounding box center [261, 90] width 47 height 35
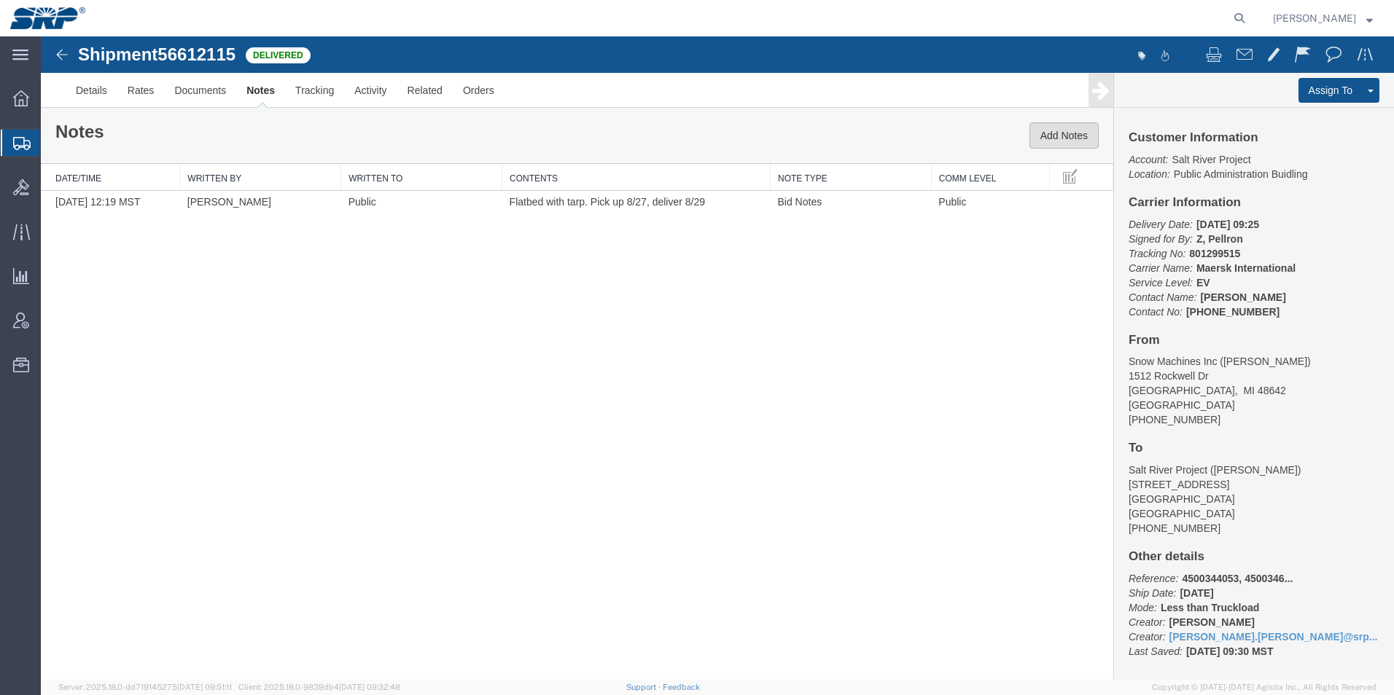
click at [1068, 131] on button "Add Notes" at bounding box center [1063, 135] width 69 height 26
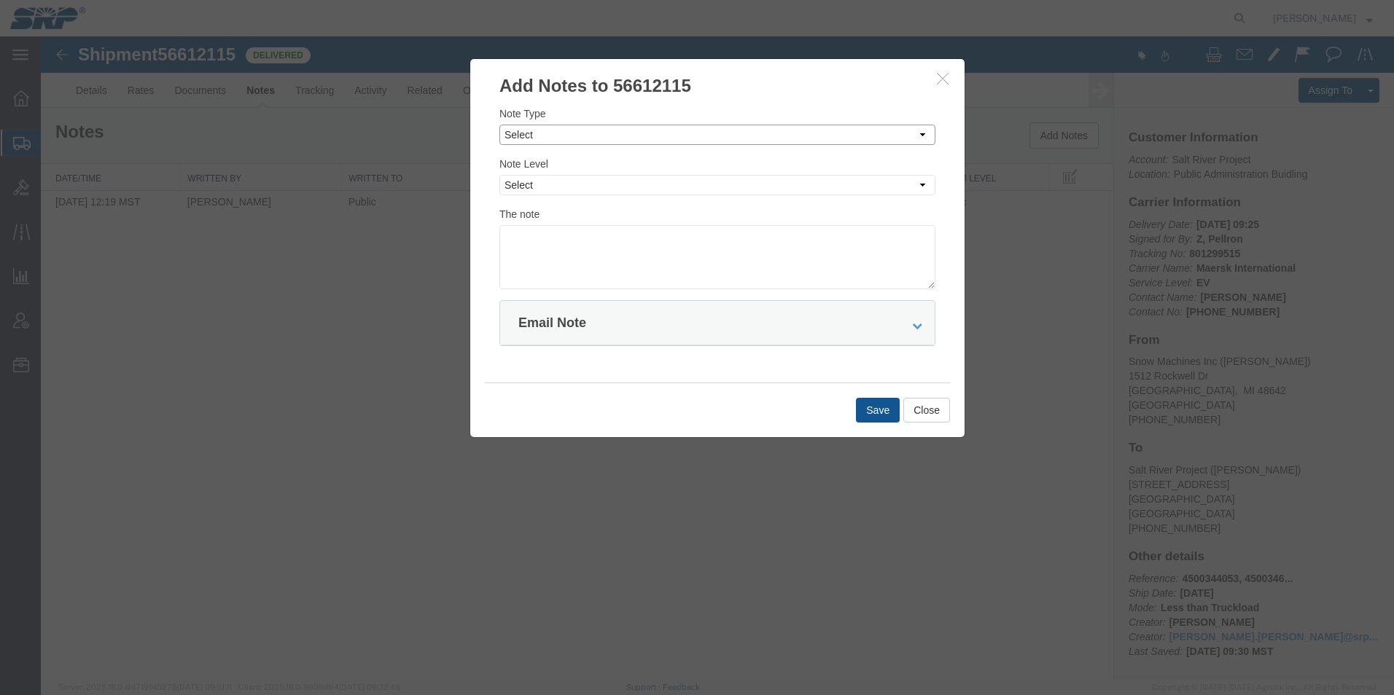
click at [514, 130] on select "Select Approval Bid Notes Carrier Change Notes Claim Notes Content Hazmat Notes…" at bounding box center [717, 135] width 436 height 20
select select "APPROVAL"
click at [499, 125] on select "Select Approval Bid Notes Carrier Change Notes Claim Notes Content Hazmat Notes…" at bounding box center [717, 135] width 436 height 20
click at [526, 187] on select "Select Private to Account Private to Vendor Public" at bounding box center [717, 185] width 436 height 20
select select "PRIVATE_TO_ACCOUNT"
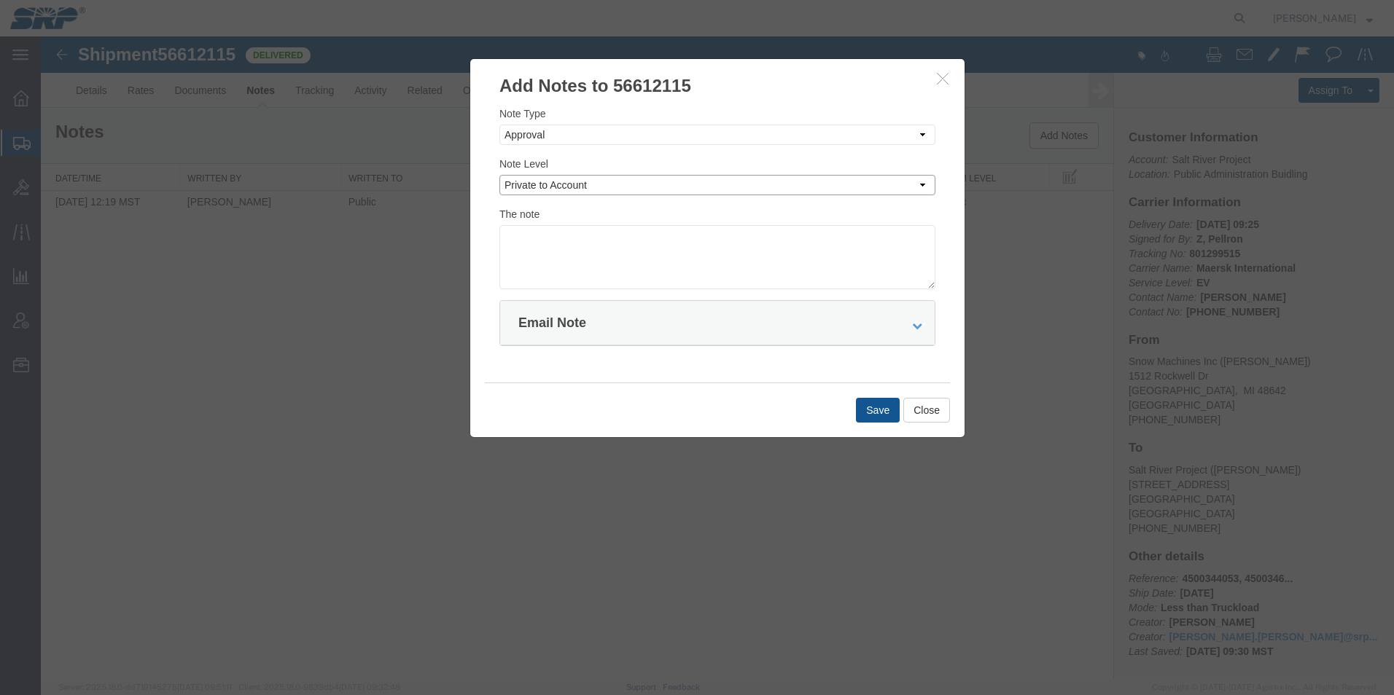
click at [499, 175] on select "Select Private to Account Private to Vendor Public" at bounding box center [717, 185] width 436 height 20
click at [527, 231] on textarea at bounding box center [717, 257] width 436 height 64
type textarea "801299515 $5800"
click at [872, 423] on button "Save" at bounding box center [878, 410] width 44 height 25
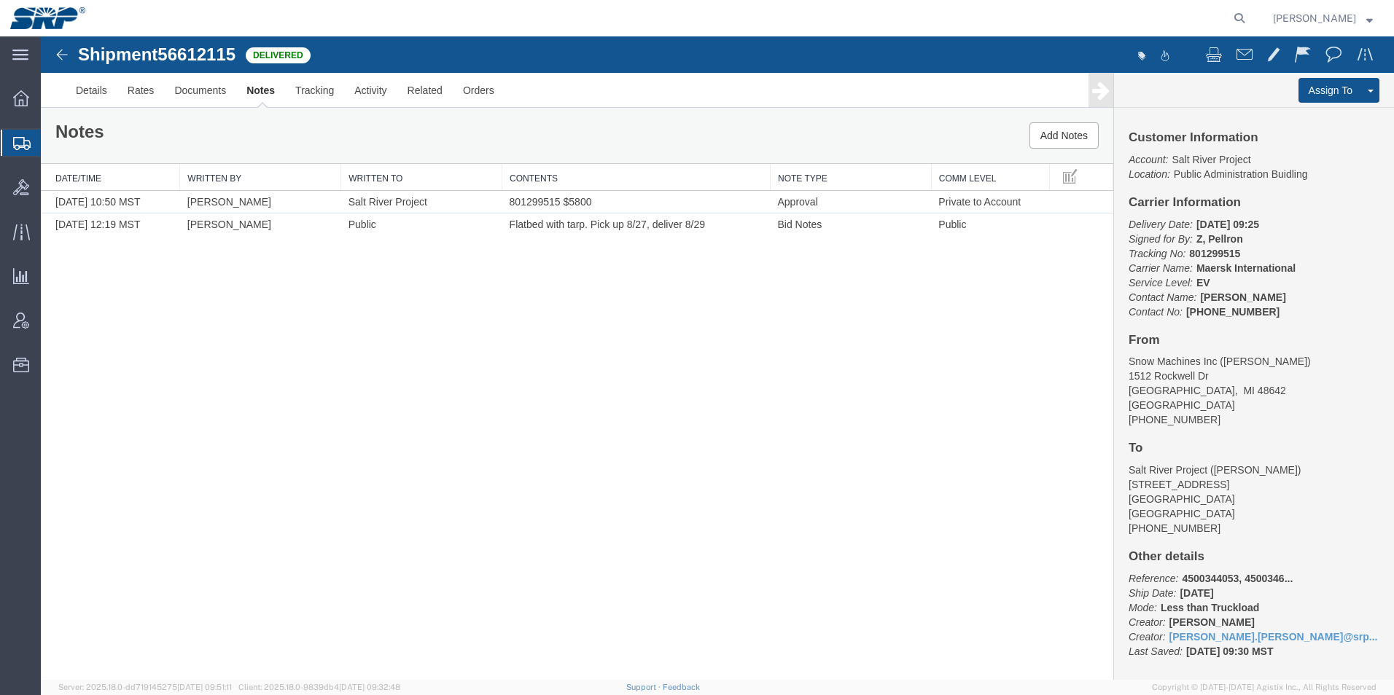
click at [20, 144] on icon at bounding box center [21, 143] width 17 height 13
